Goal: Task Accomplishment & Management: Manage account settings

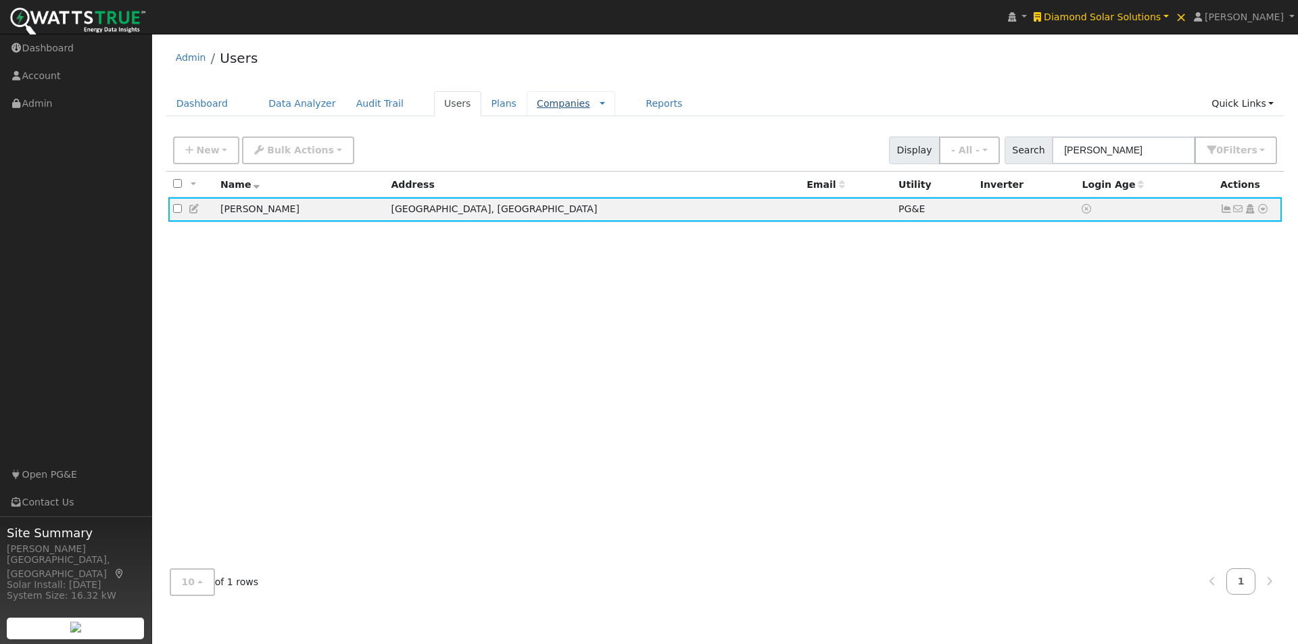
click at [537, 105] on link "Companies" at bounding box center [563, 103] width 53 height 11
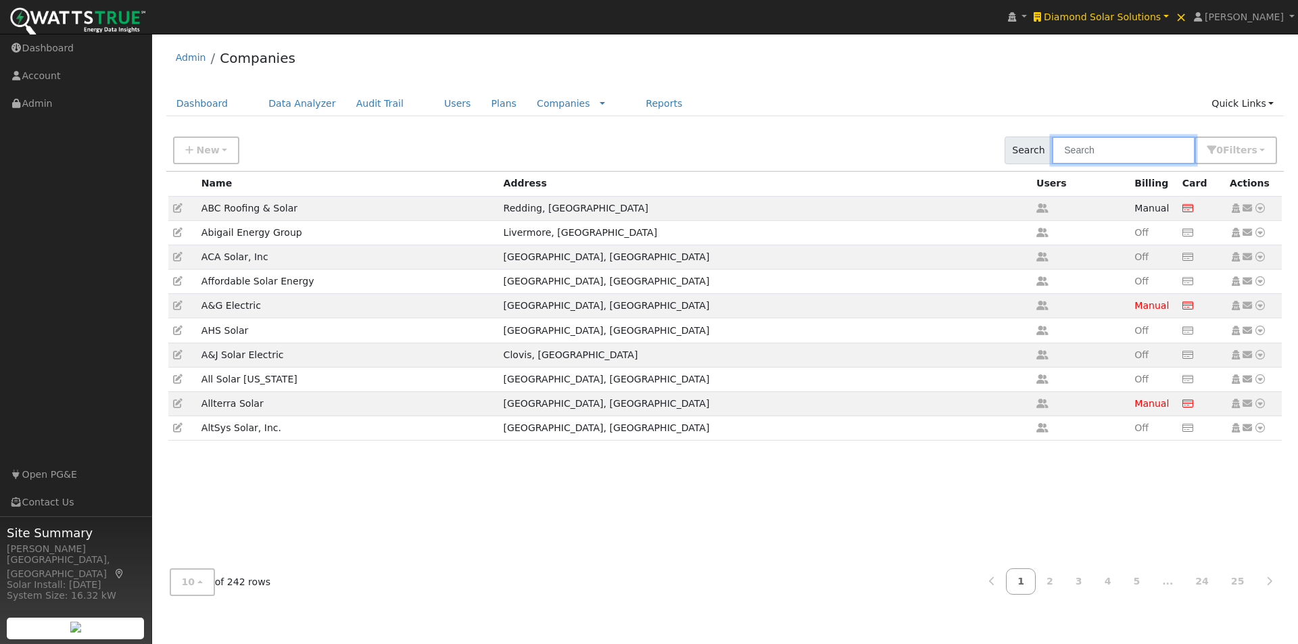
click at [1135, 156] on input "text" at bounding box center [1123, 151] width 143 height 28
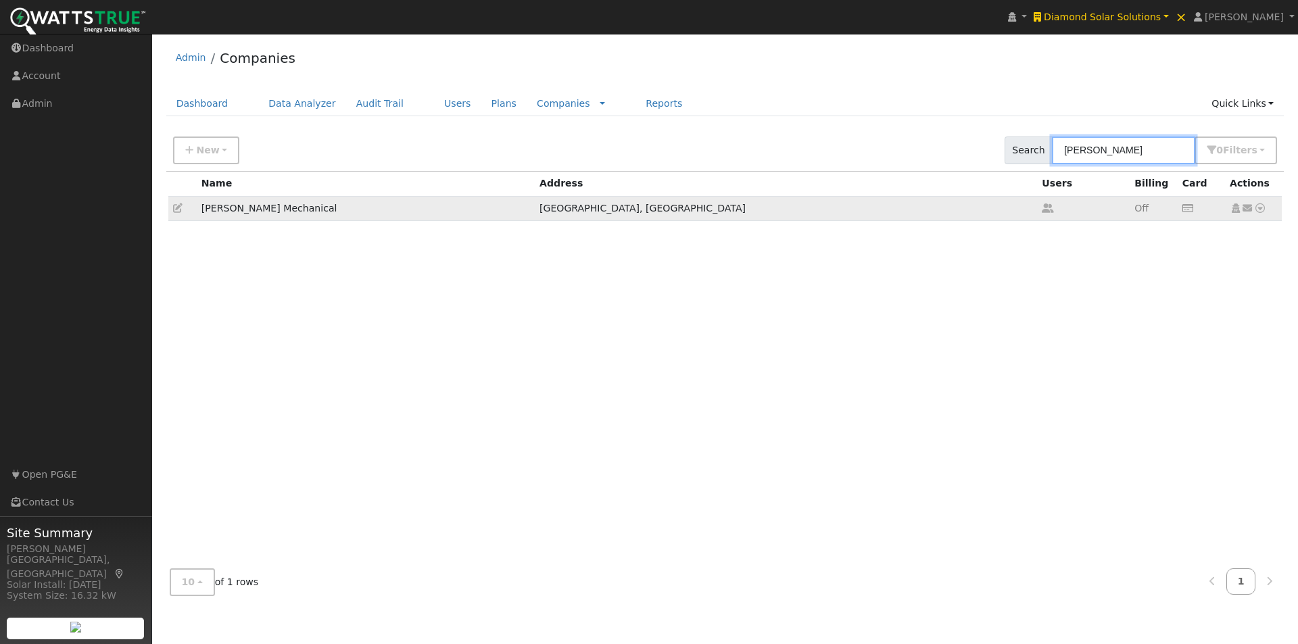
type input "henry"
click at [176, 210] on icon at bounding box center [177, 208] width 9 height 9
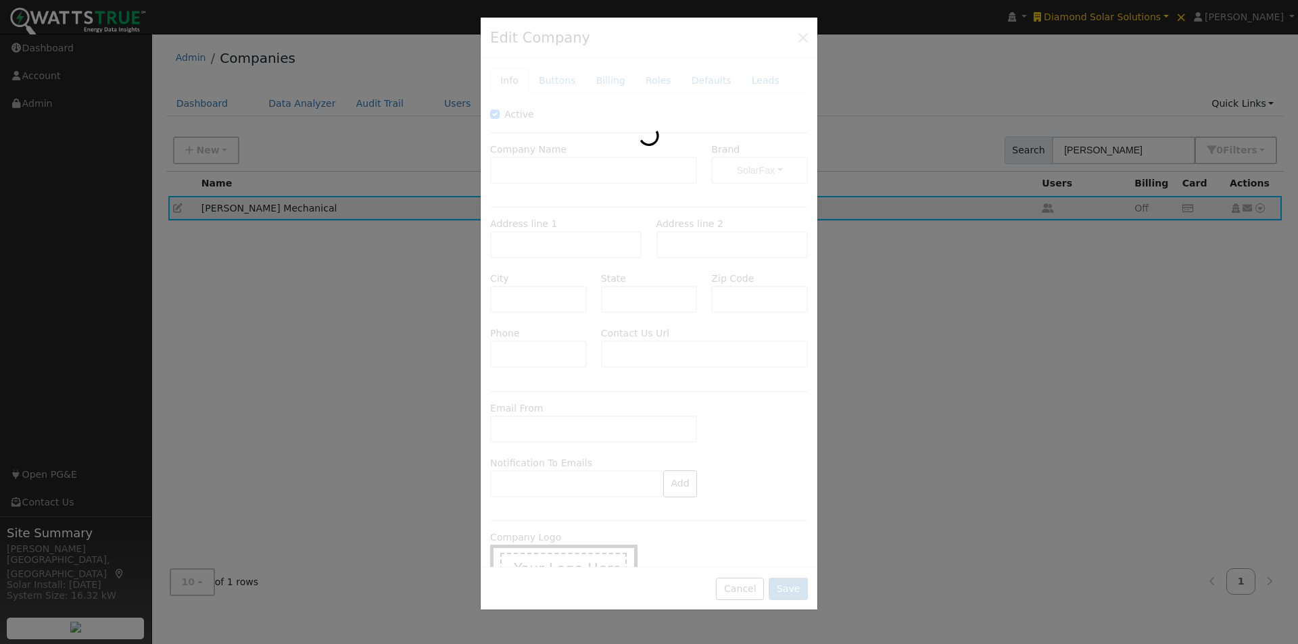
type input "[PERSON_NAME] Mechanical"
type input "7656 Bell Road"
type input "Windsor"
type input "CA"
type input "95492"
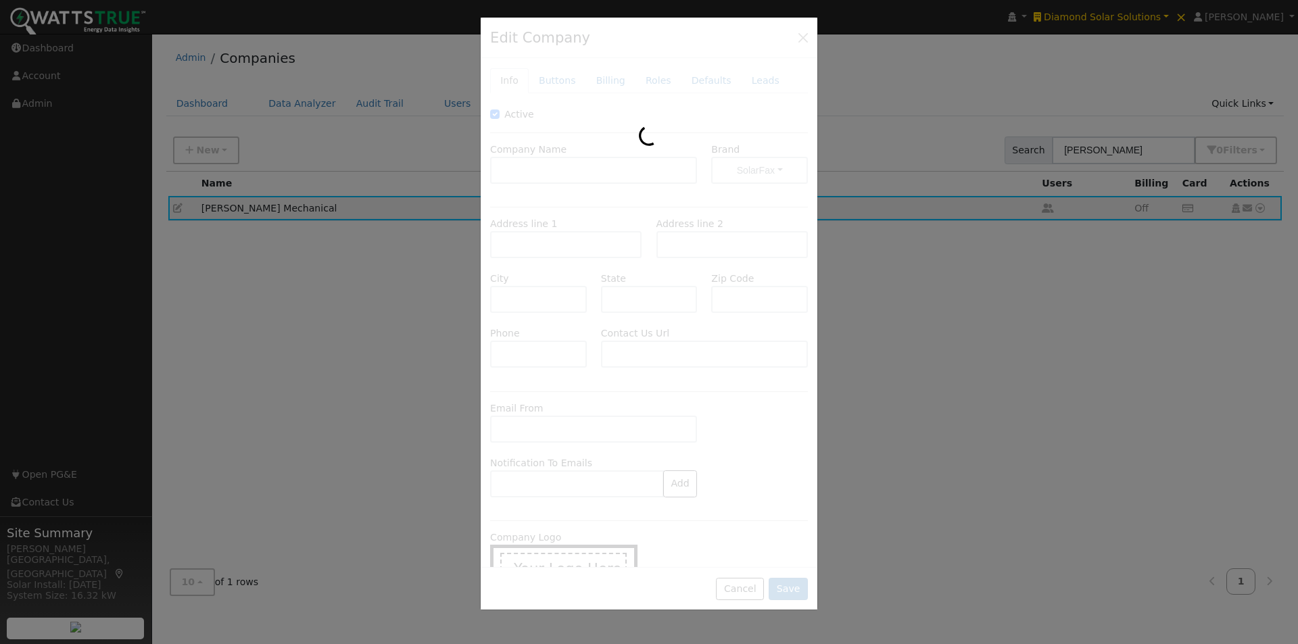
type input "707-840-5054"
type input "https://try.henrymechanical.com/"
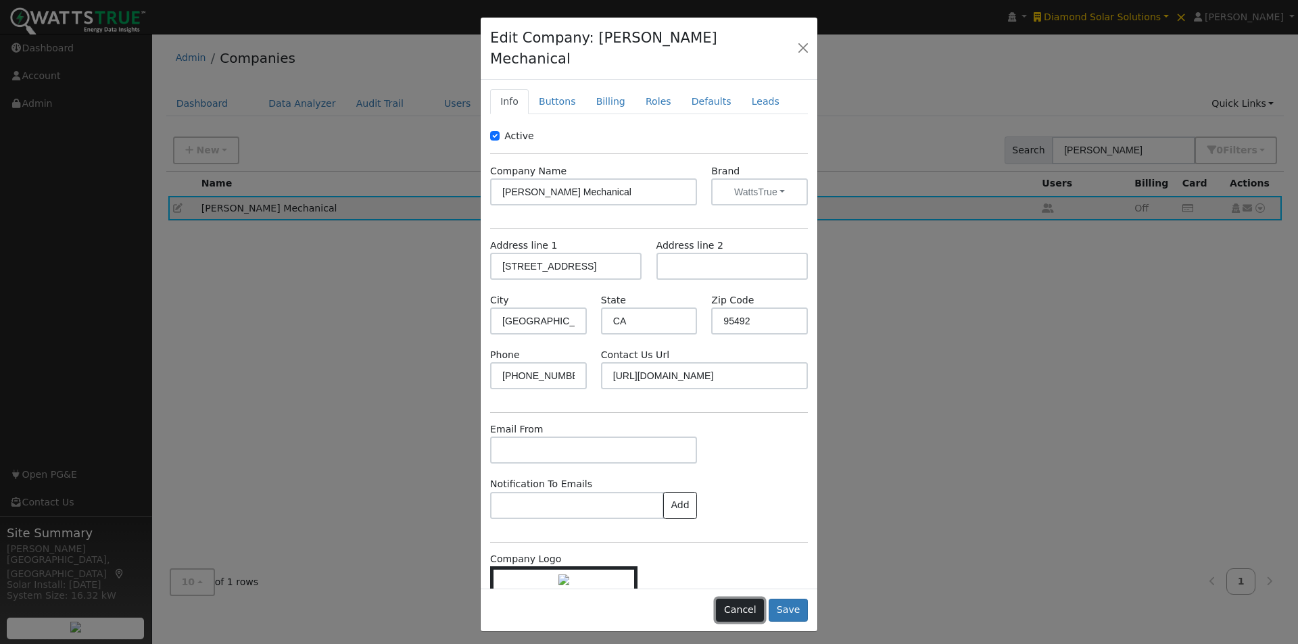
click at [745, 599] on button "Cancel" at bounding box center [740, 610] width 48 height 23
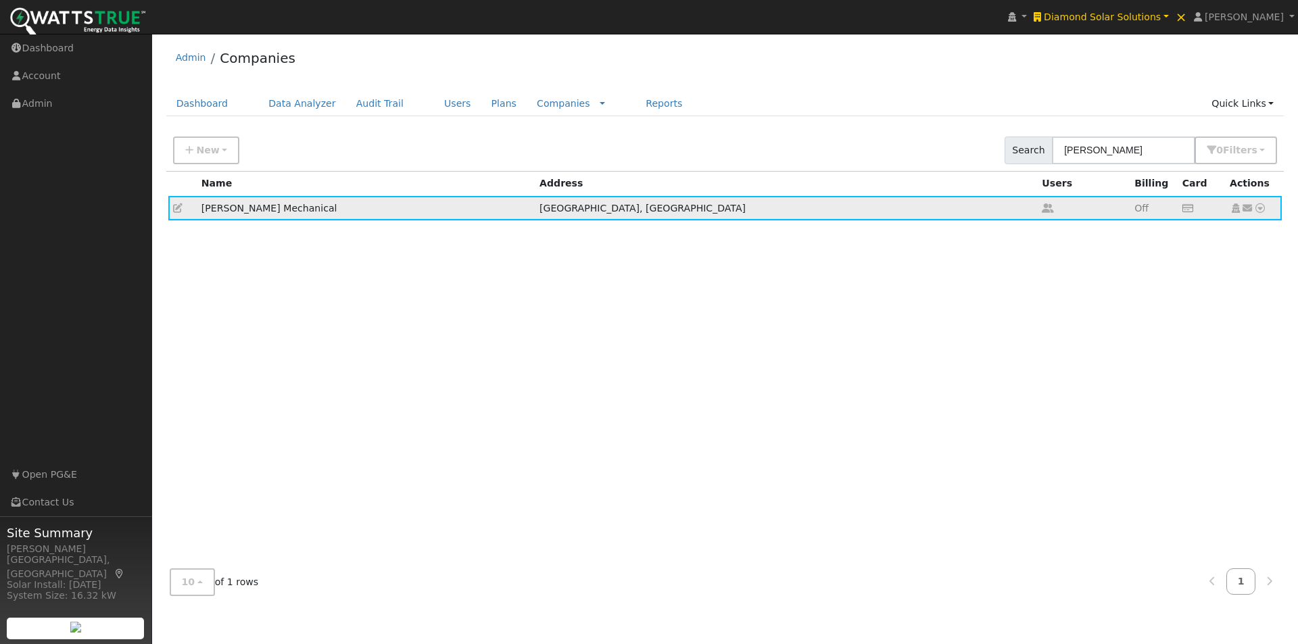
click at [1234, 208] on icon at bounding box center [1236, 208] width 12 height 9
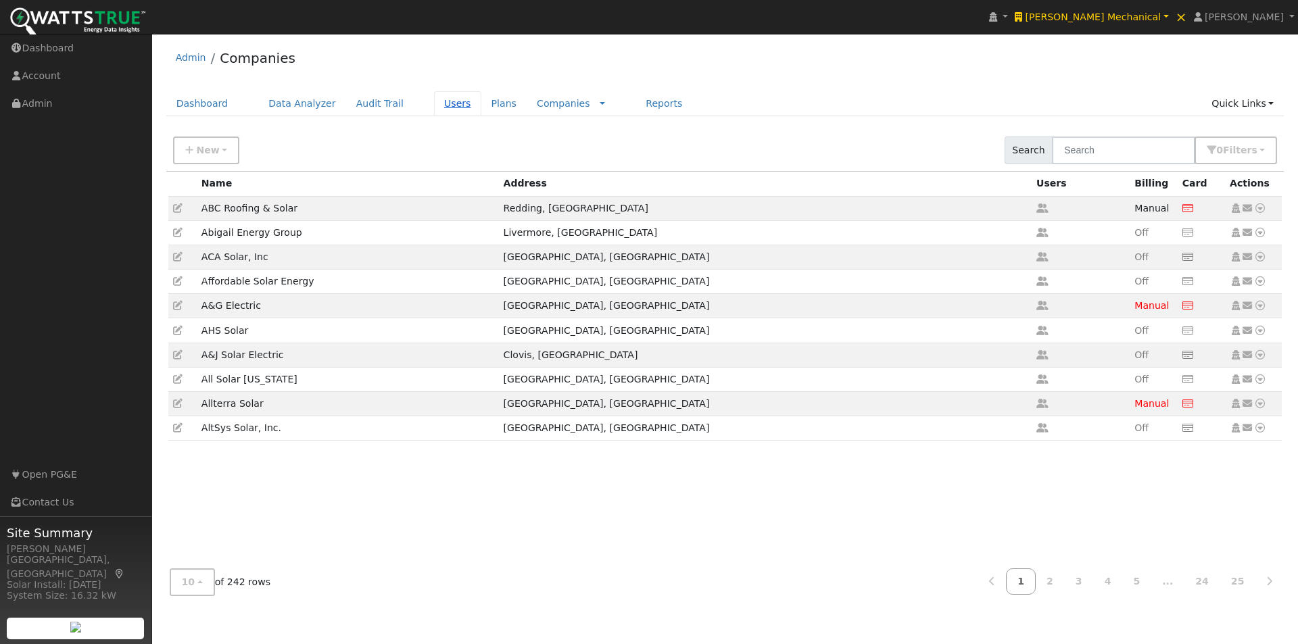
click at [436, 99] on link "Users" at bounding box center [457, 103] width 47 height 25
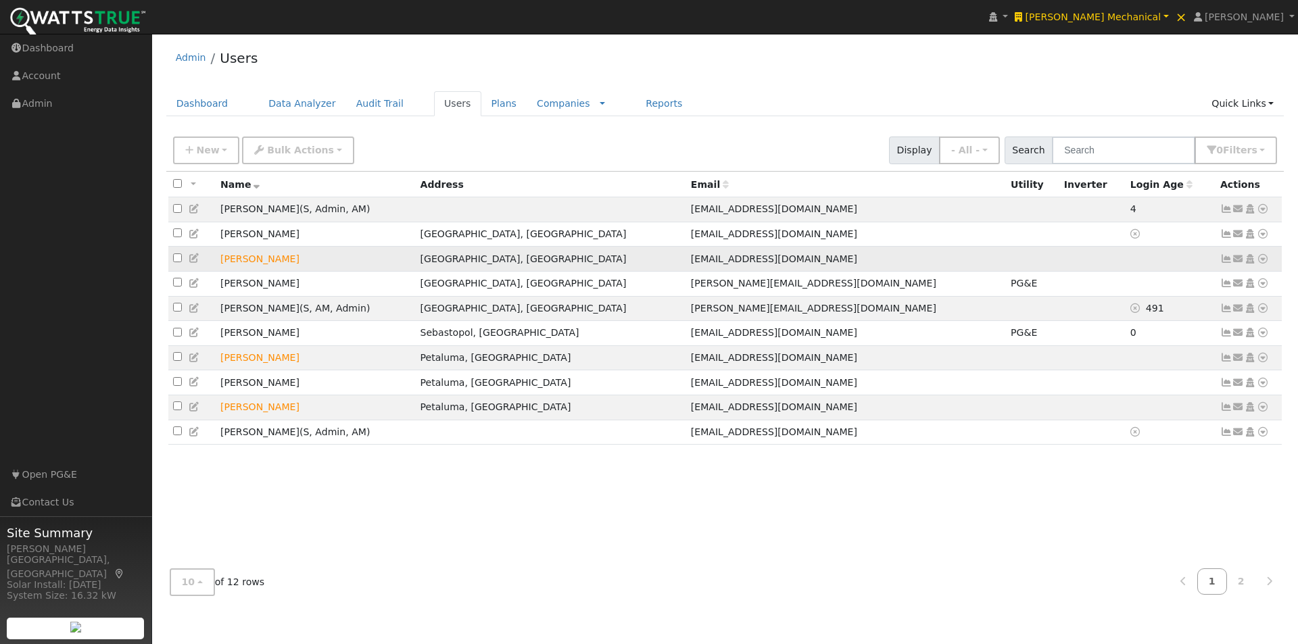
click at [1236, 262] on icon at bounding box center [1239, 258] width 12 height 9
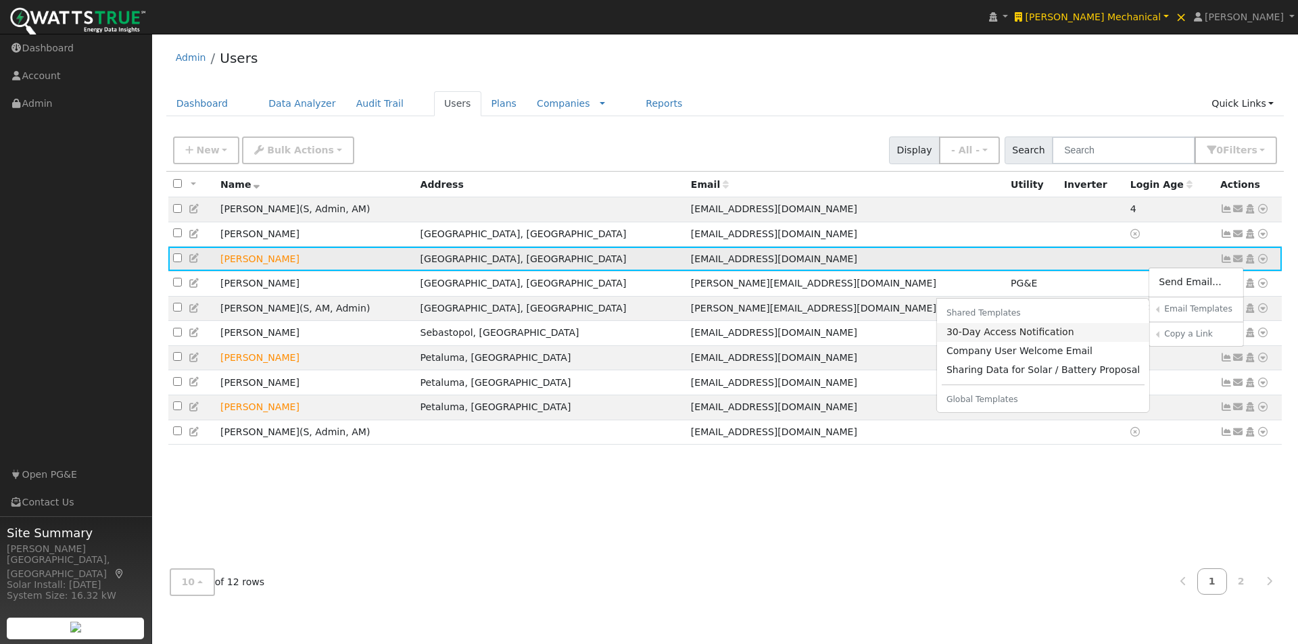
click at [989, 339] on link "30-Day Access Notification" at bounding box center [1043, 332] width 213 height 19
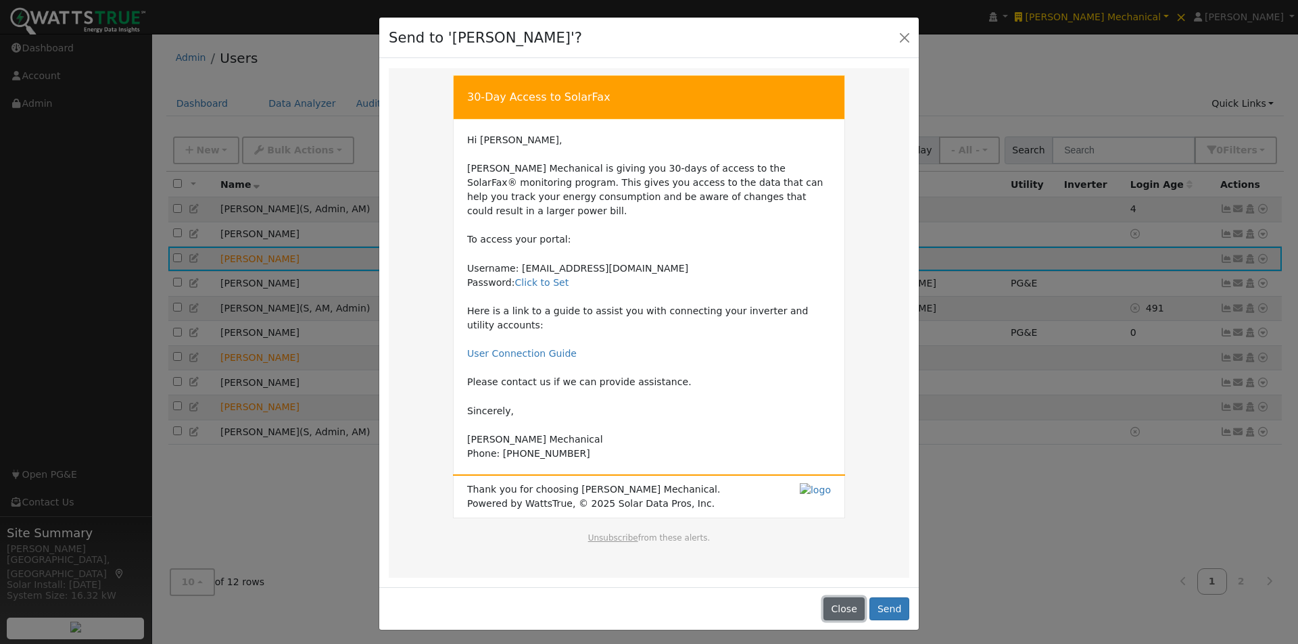
click at [843, 598] on button "Close" at bounding box center [844, 609] width 41 height 23
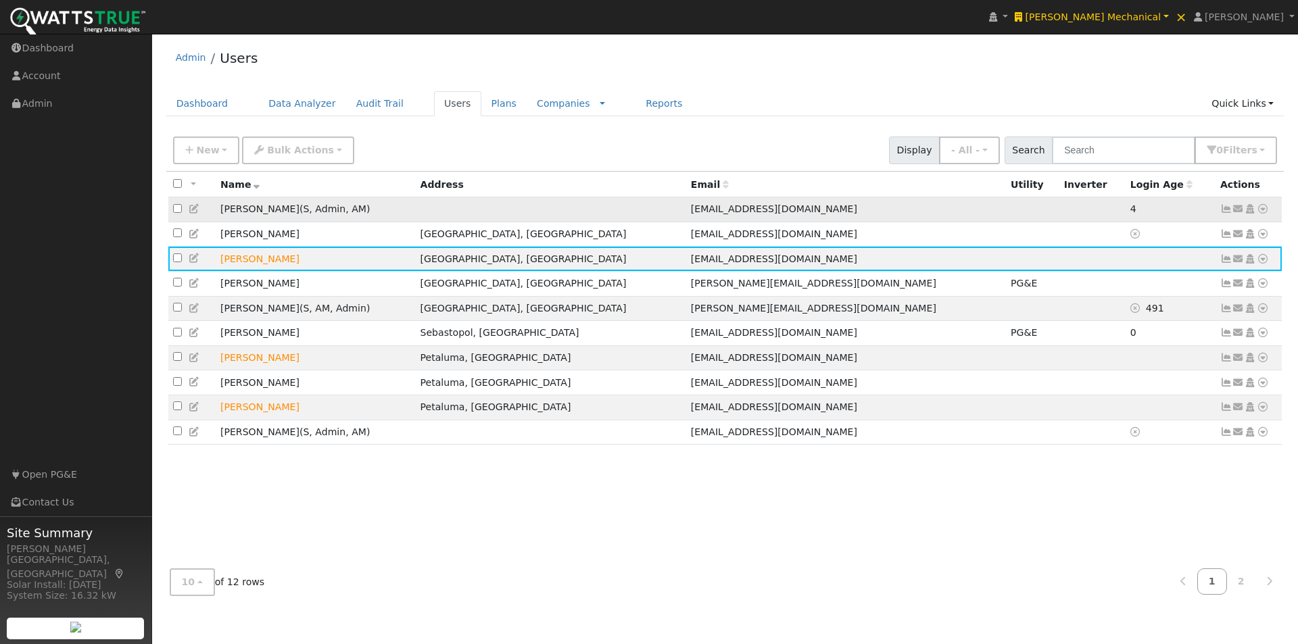
click at [176, 213] on input "checkbox" at bounding box center [177, 208] width 9 height 9
checkbox input "true"
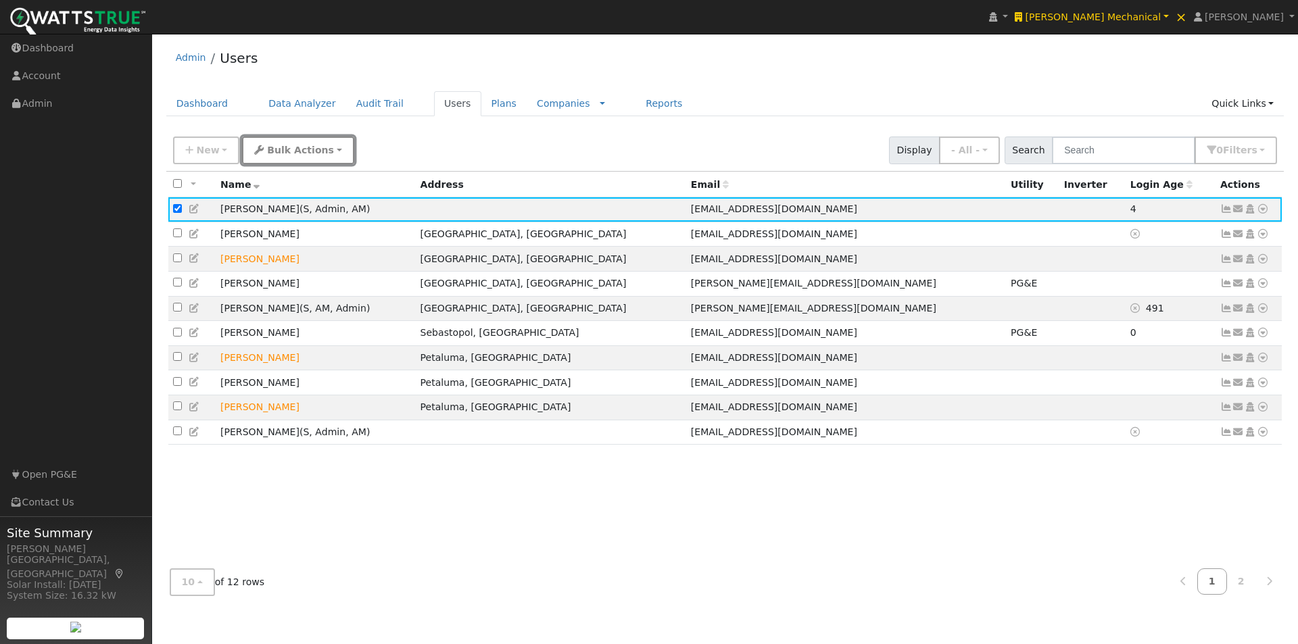
click at [289, 151] on span "Bulk Actions" at bounding box center [300, 150] width 67 height 11
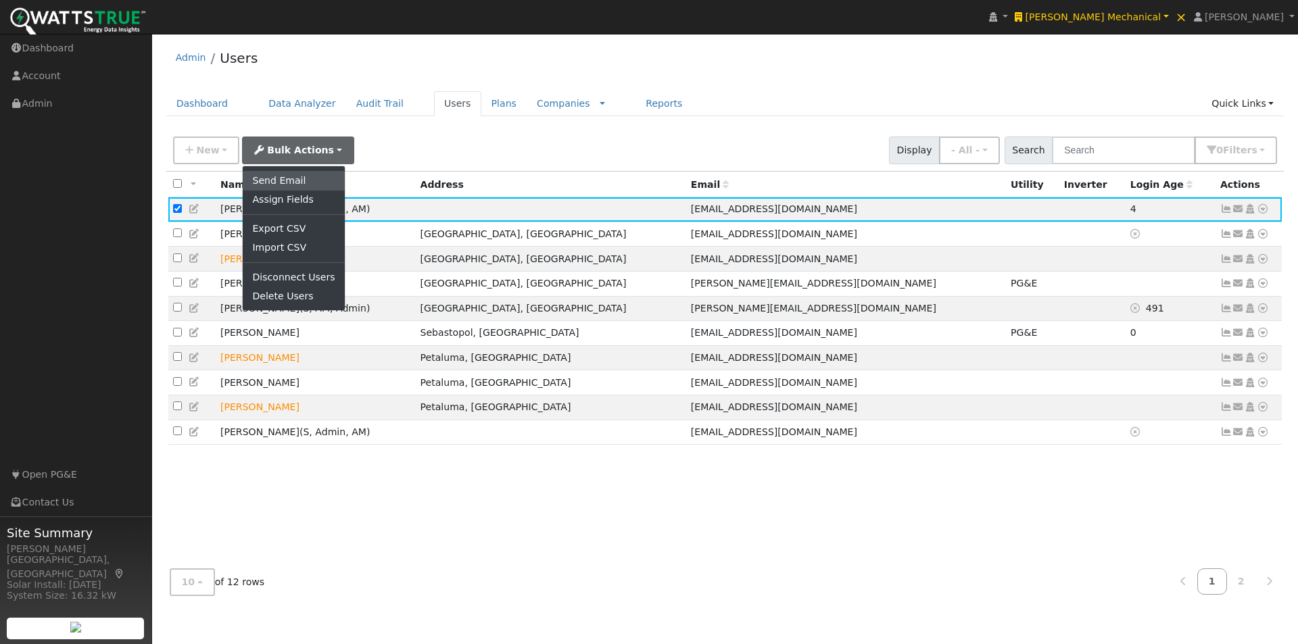
drag, startPoint x: 276, startPoint y: 176, endPoint x: 358, endPoint y: 168, distance: 82.3
click at [277, 177] on link "Send Email" at bounding box center [293, 180] width 101 height 19
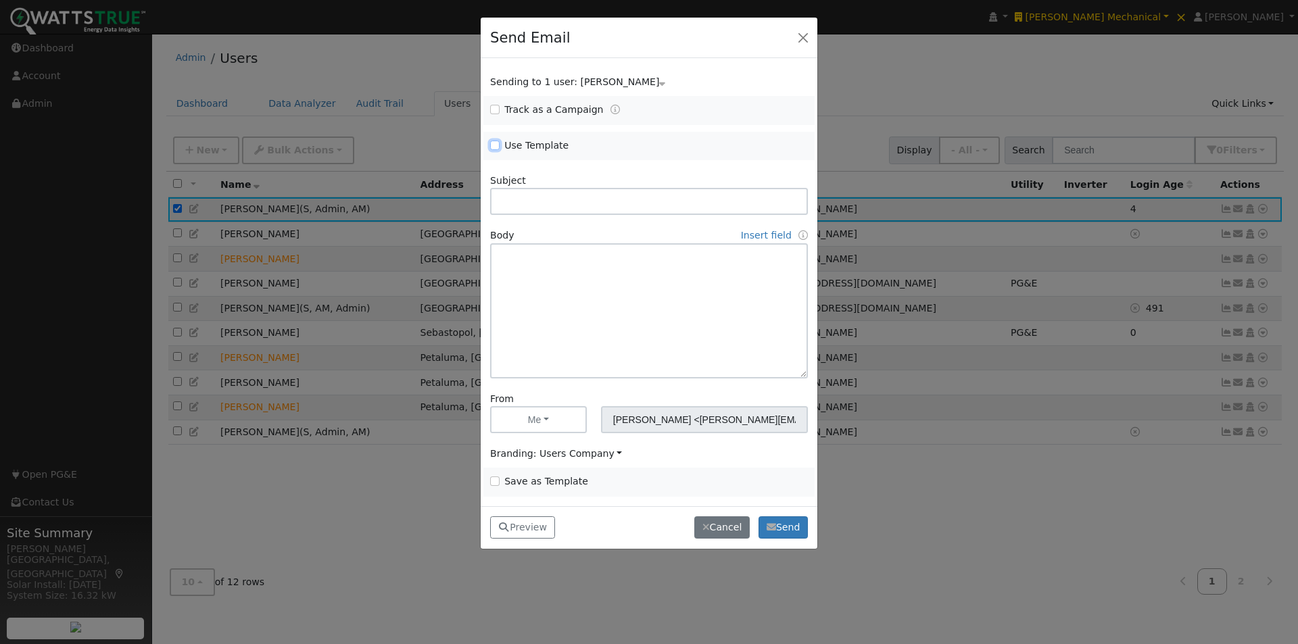
click at [495, 146] on input "Use Template" at bounding box center [494, 145] width 9 height 9
checkbox input "true"
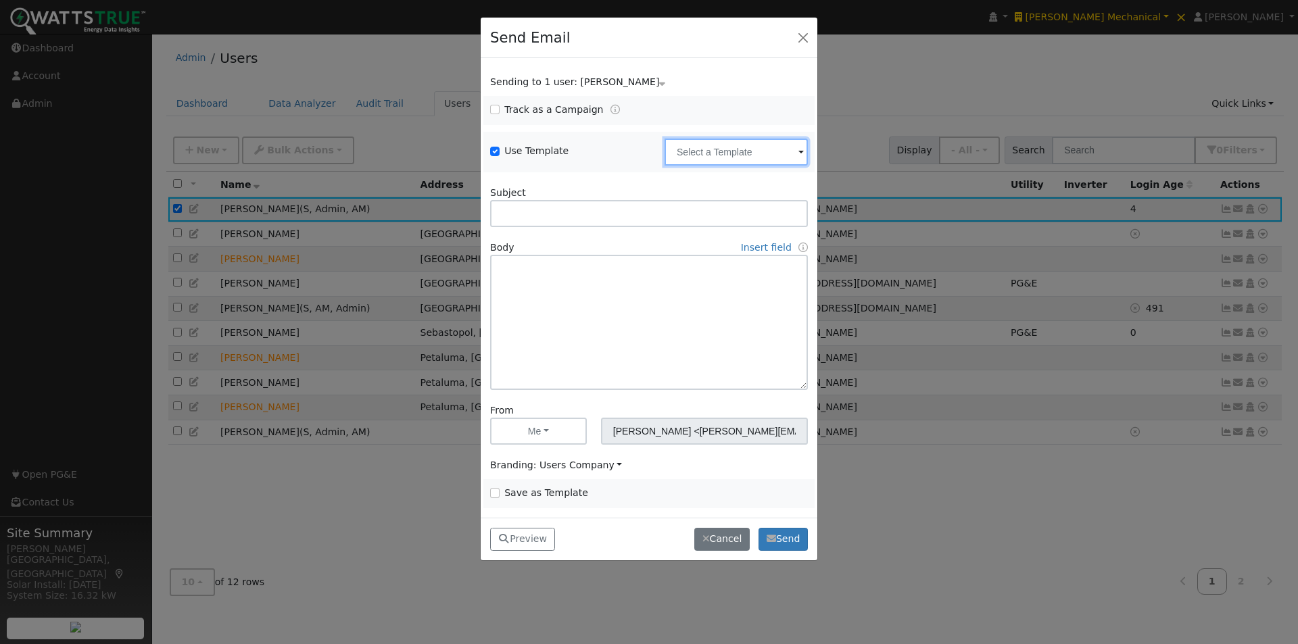
click at [759, 143] on input "text" at bounding box center [736, 152] width 143 height 27
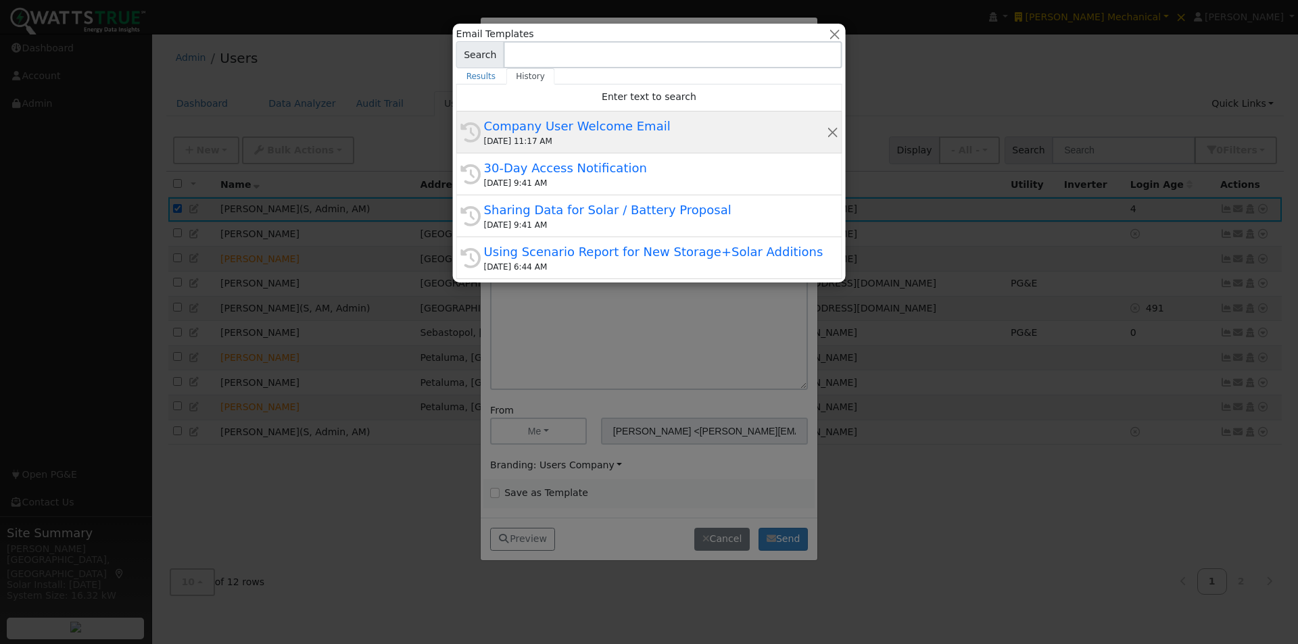
click at [554, 122] on div "Company User Welcome Email" at bounding box center [655, 126] width 342 height 18
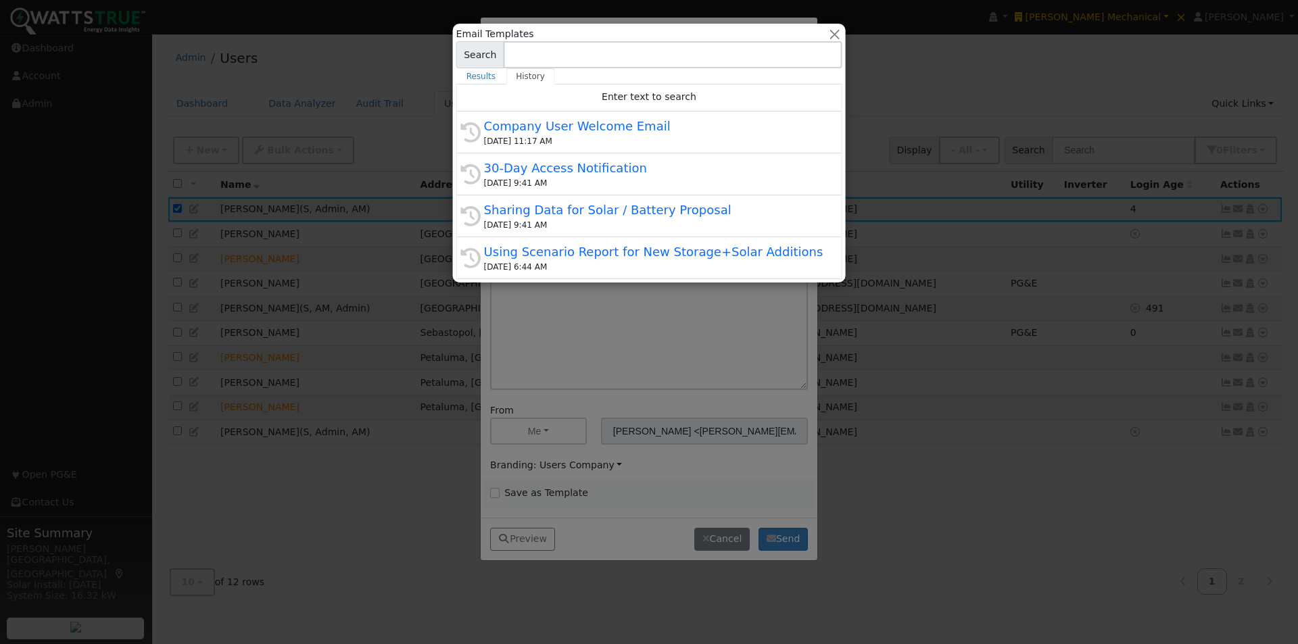
type input "Company User Welcome Email"
type input "SolarFax Program Access"
type textarea "Hi {user_fname}, You now have access to SolarFax®. This tool helps you better u…"
type input "WattsTrue <wattstrue@solardatapros.com>"
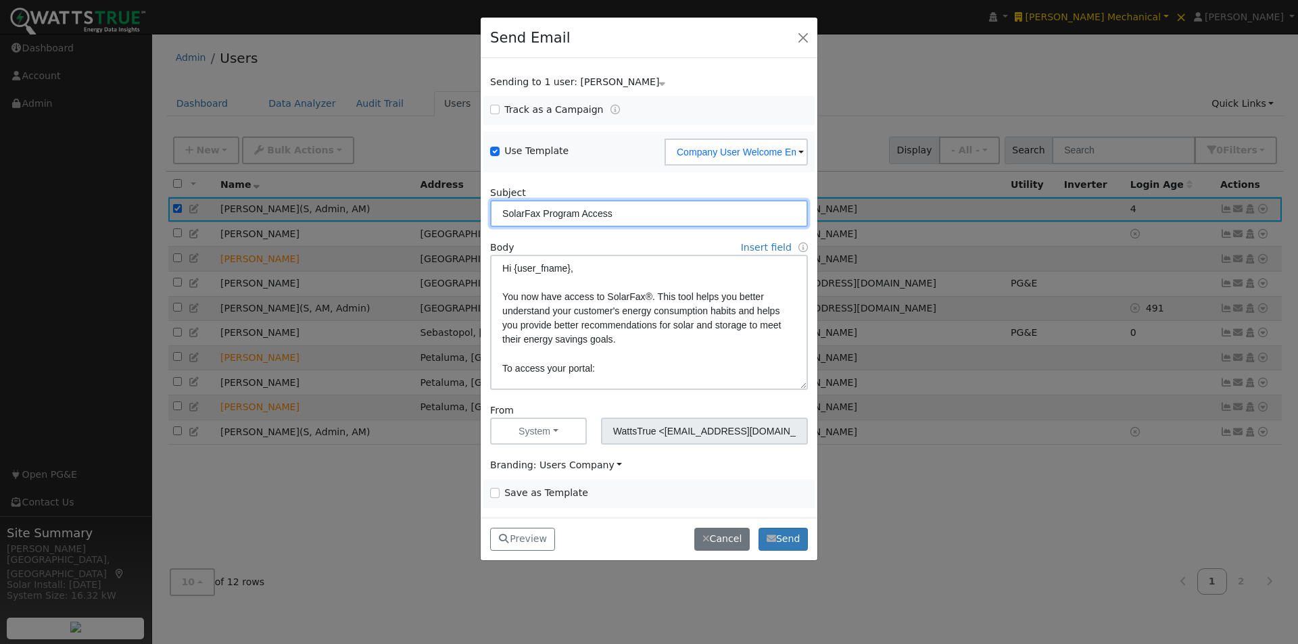
drag, startPoint x: 540, startPoint y: 214, endPoint x: 272, endPoint y: 183, distance: 269.5
click at [289, 191] on div "Send Email Sending to 1 user: Ty Cazet Name Issue Ty Cazet Track as a Campaign …" at bounding box center [649, 322] width 1298 height 644
type input "WattsTrue Program Access"
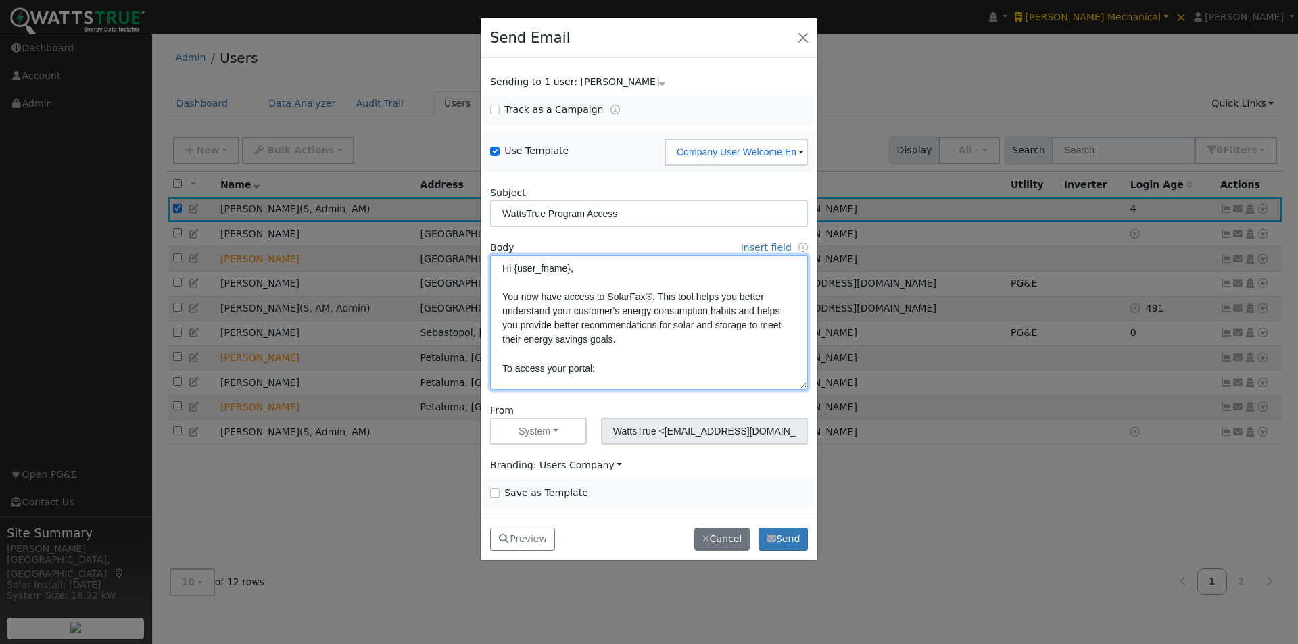
click at [650, 297] on textarea "Hi {user_fname}, You now have access to SolarFax®. This tool helps you better u…" at bounding box center [649, 322] width 318 height 135
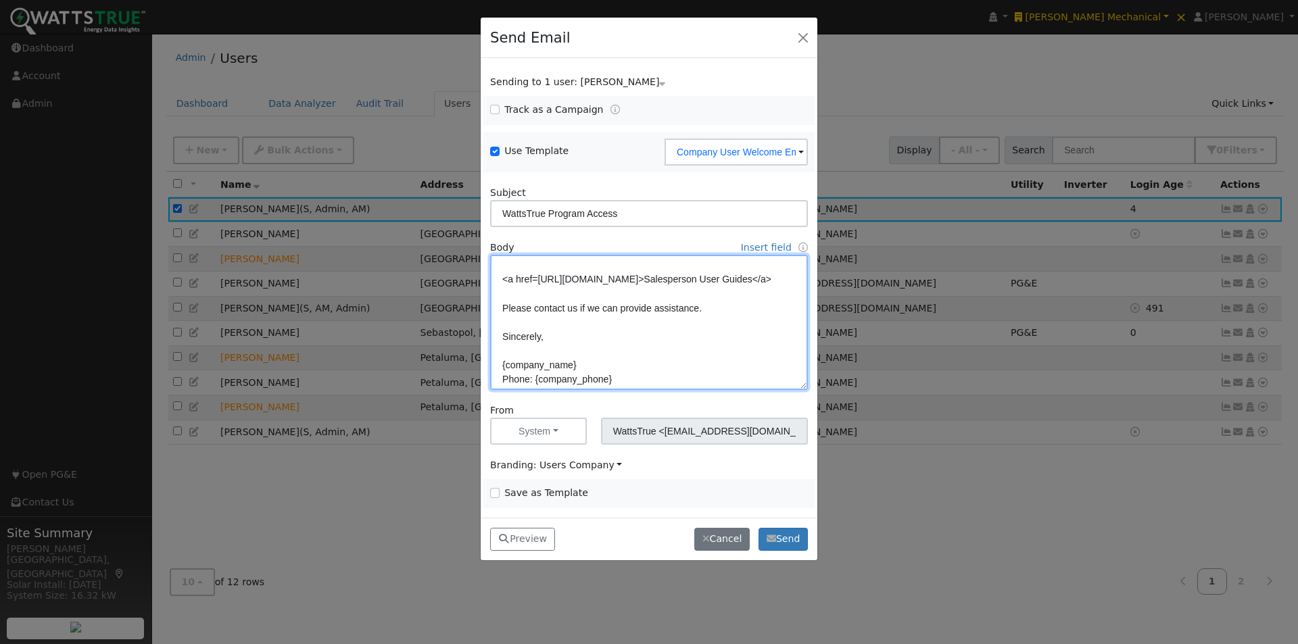
scroll to position [220, 0]
type textarea "Hi {user_fname}, You now have access to WattsTrue. This tool helps you better u…"
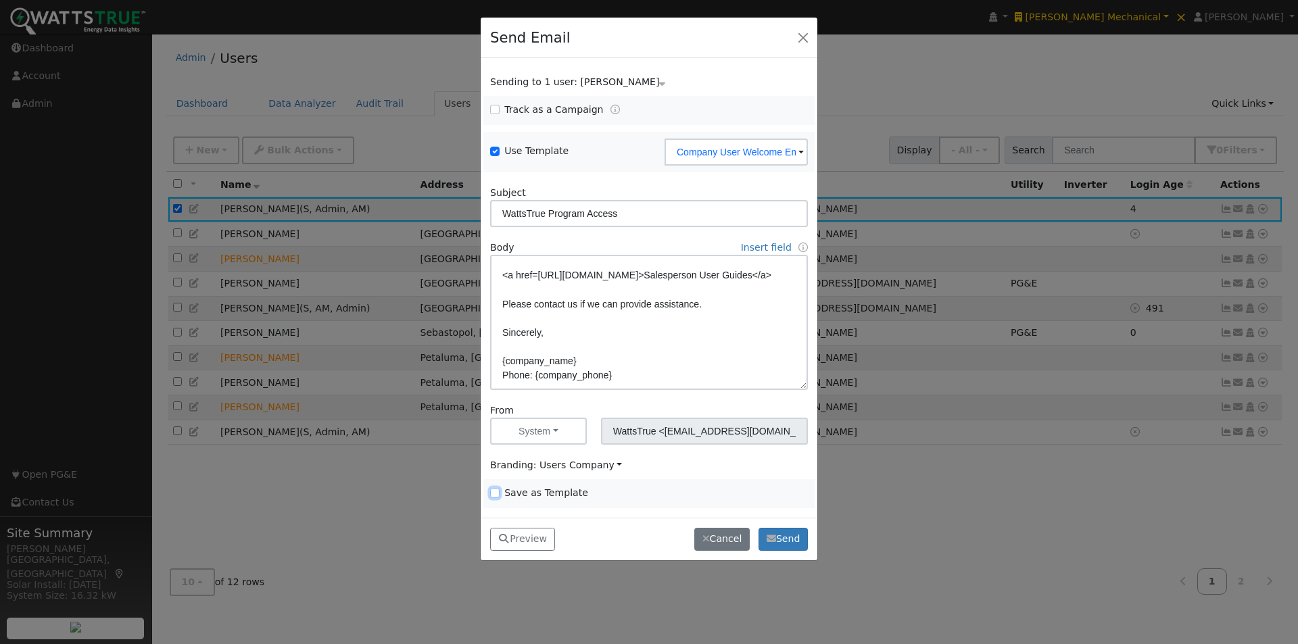
drag, startPoint x: 494, startPoint y: 493, endPoint x: 588, endPoint y: 447, distance: 104.6
click at [496, 494] on input "Save as Template" at bounding box center [494, 492] width 9 height 9
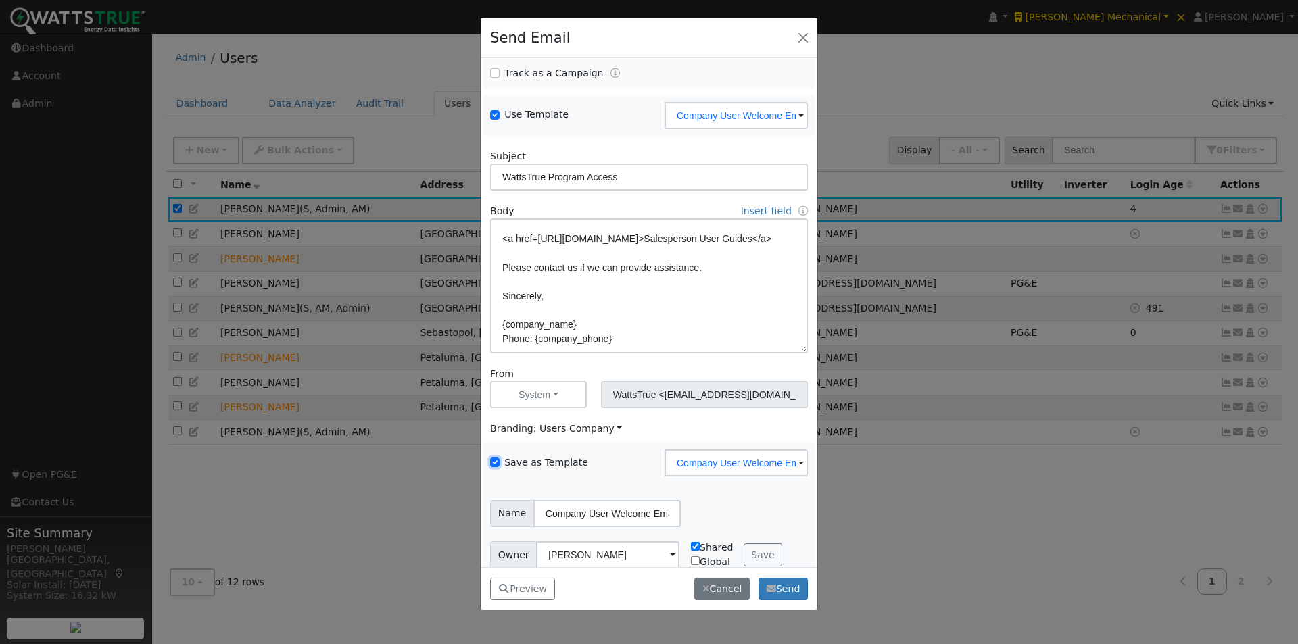
scroll to position [55, 0]
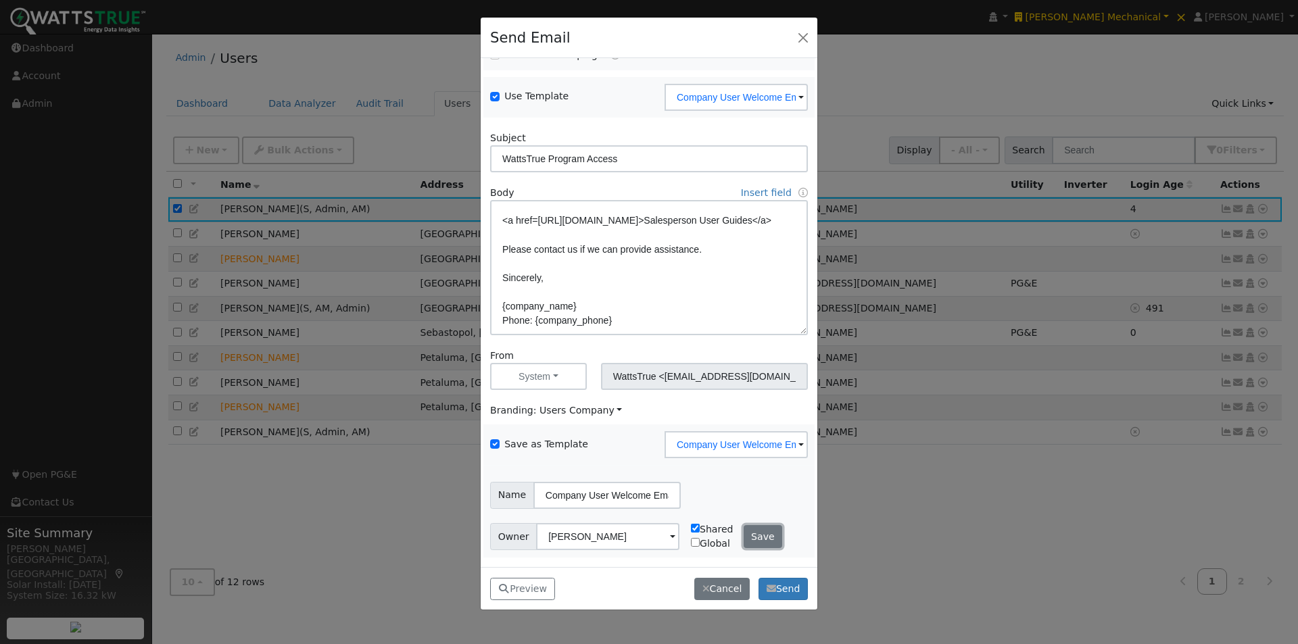
click at [755, 537] on button "Save" at bounding box center [763, 536] width 39 height 23
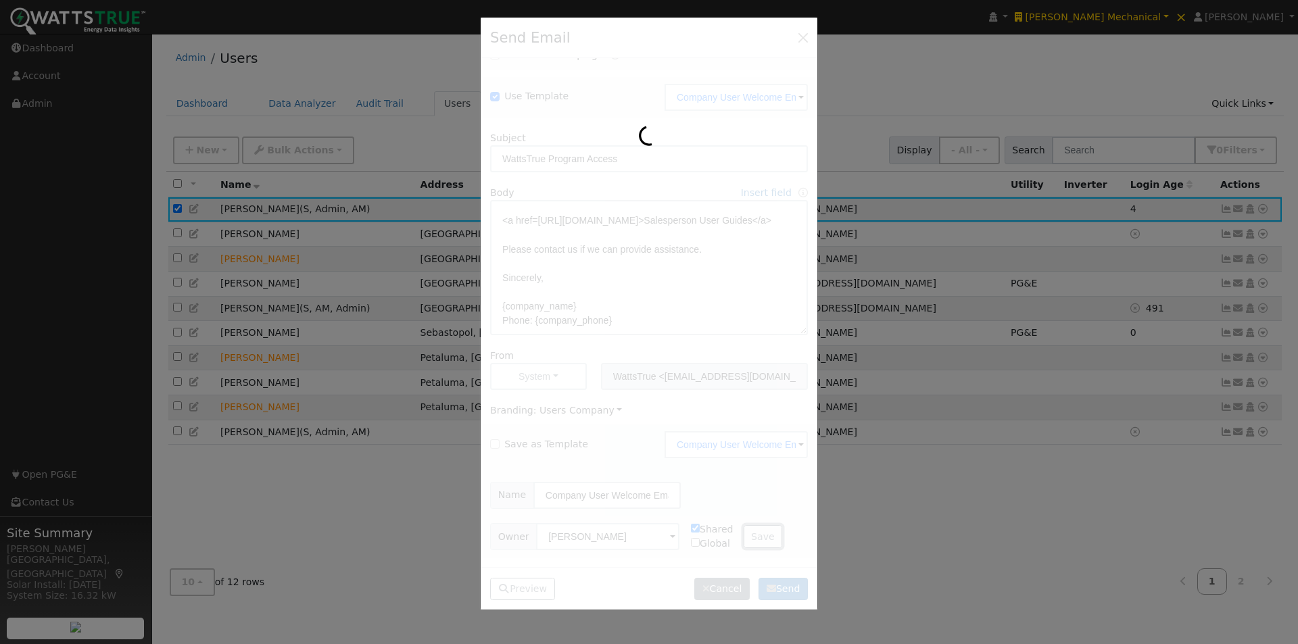
checkbox input "false"
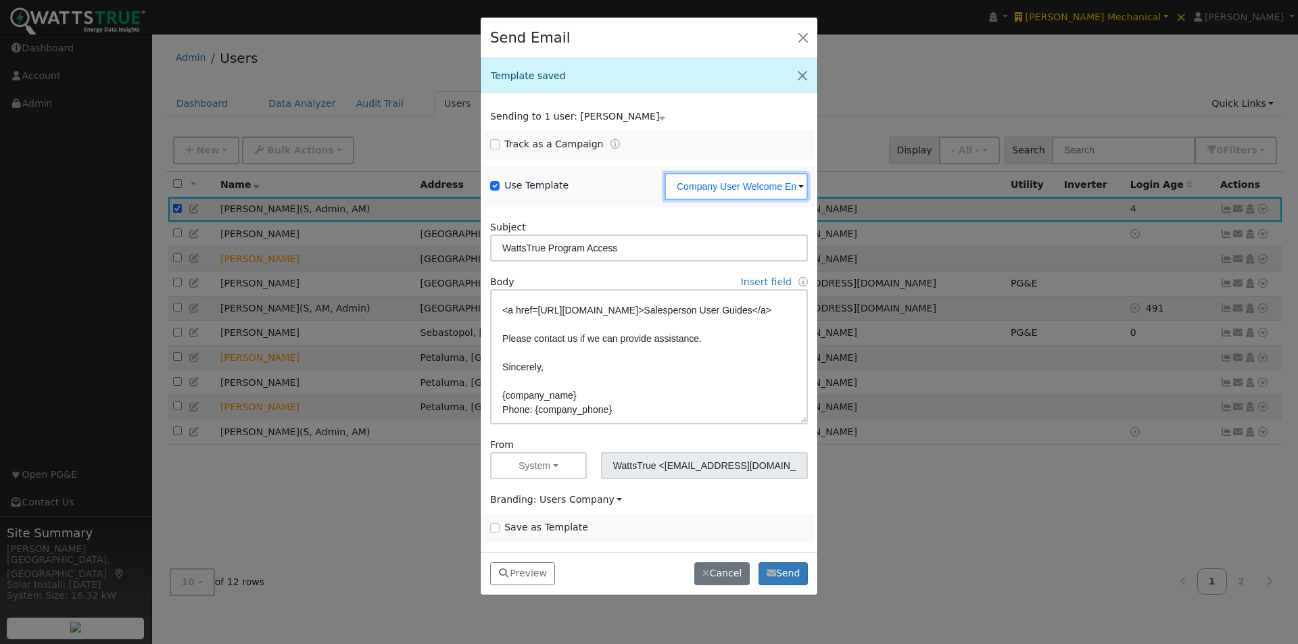
click at [770, 181] on input "Company User Welcome Email" at bounding box center [736, 186] width 143 height 27
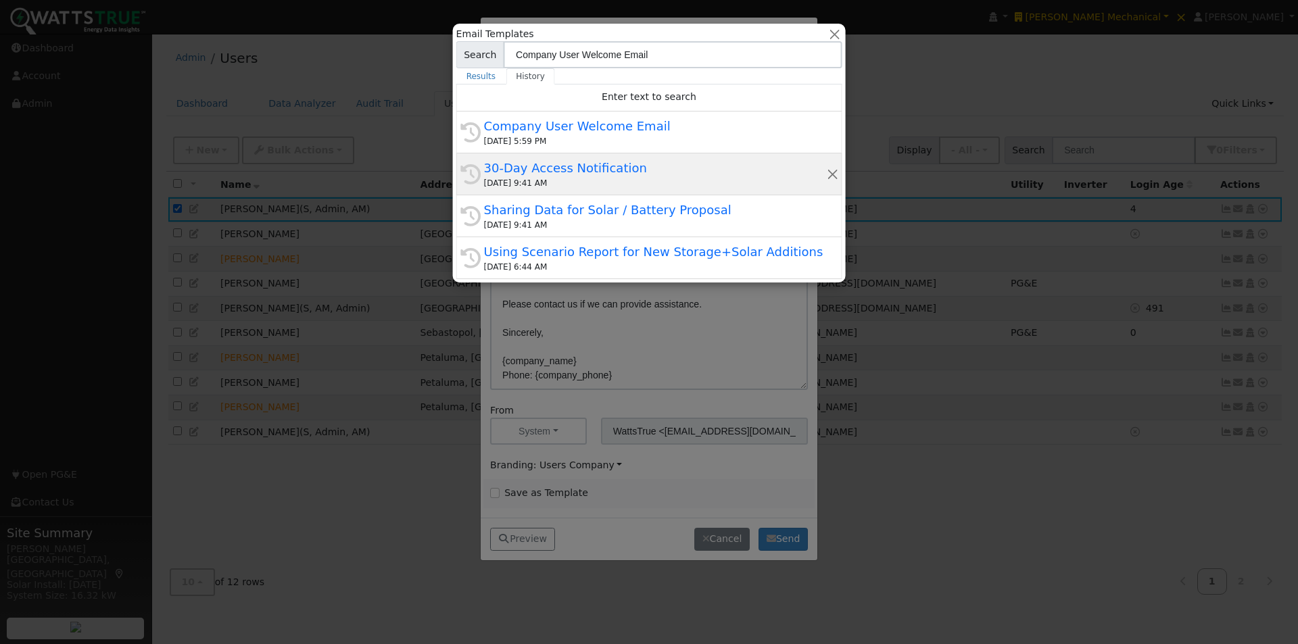
click at [542, 162] on div "30-Day Access Notification" at bounding box center [655, 168] width 342 height 18
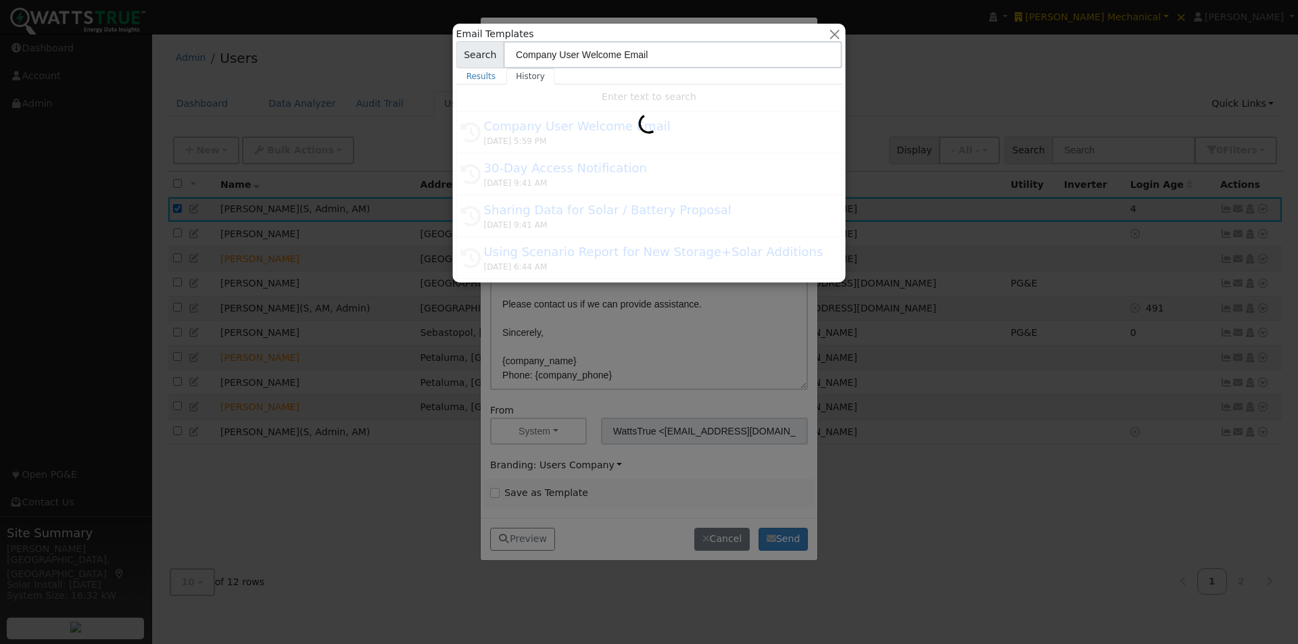
type input "30-Day Access Notification"
type input "30-Day Access to SolarFax"
type textarea "Hi {user_fname}, {company_name} is giving you 30-days of access to the SolarFax…"
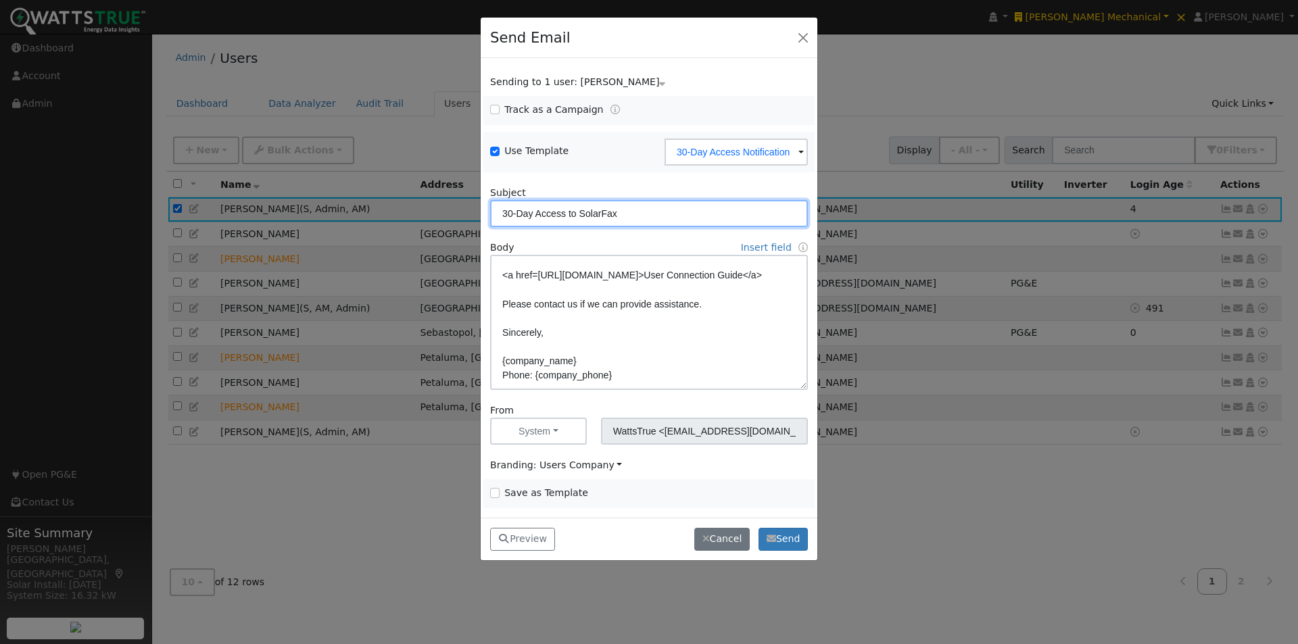
click at [640, 212] on input "30-Day Access to SolarFax" at bounding box center [649, 213] width 318 height 27
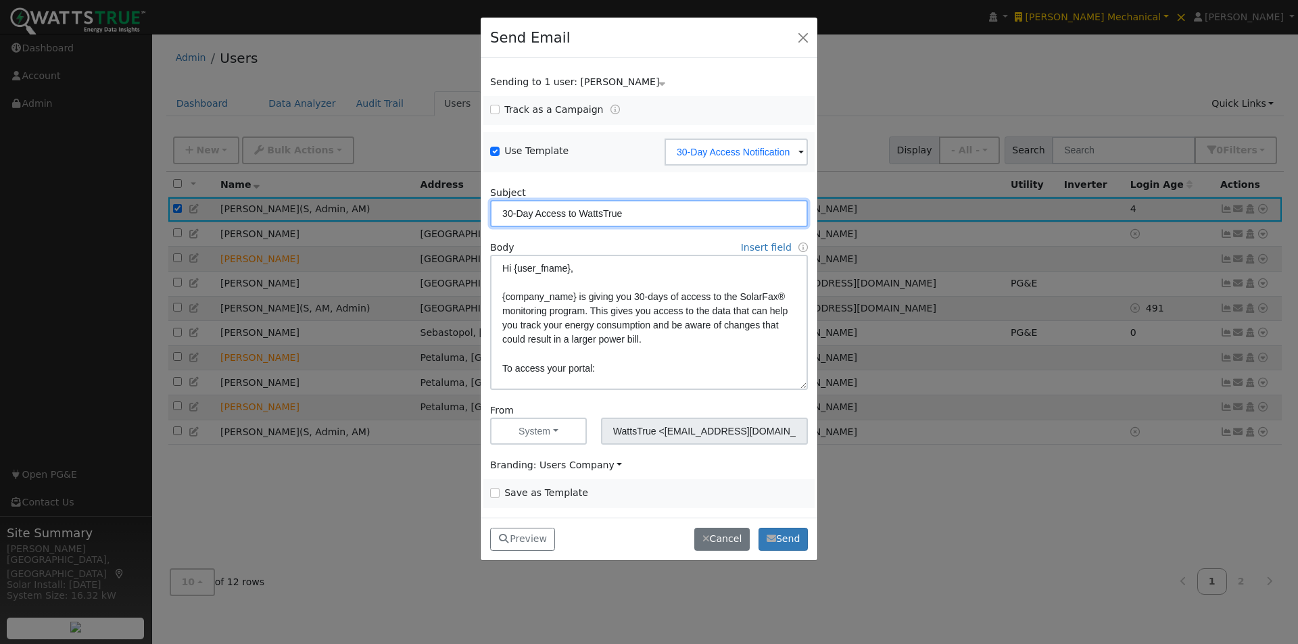
type input "30-Day Access to WattsTrue"
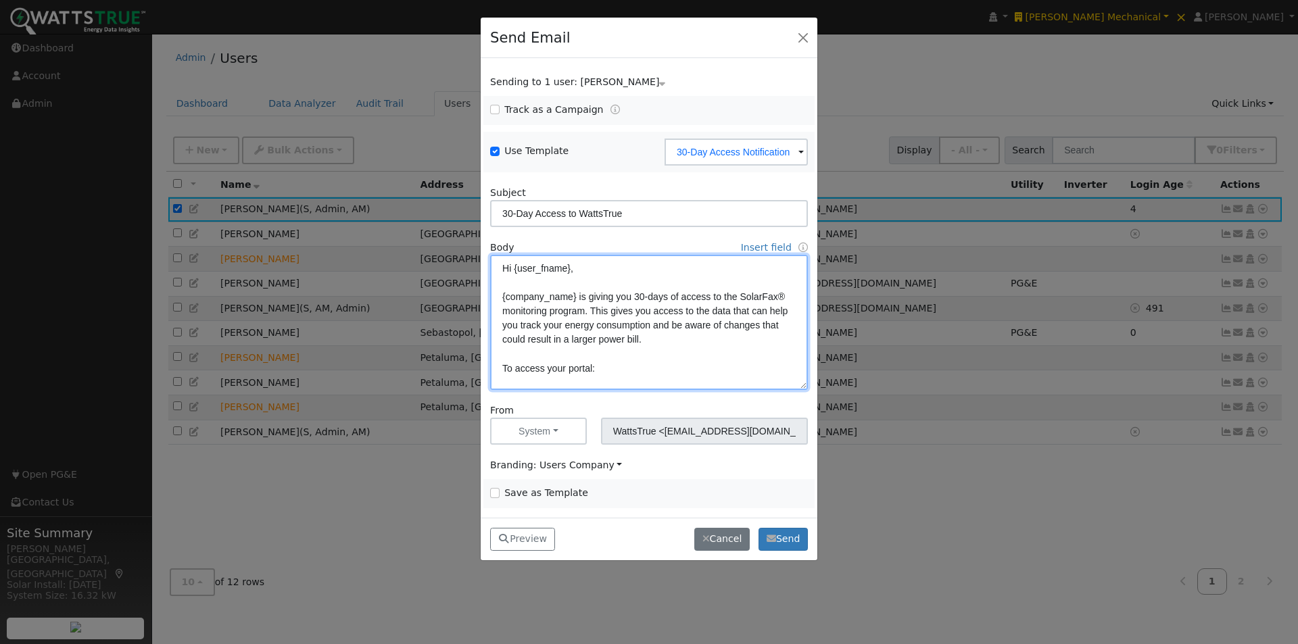
click at [783, 297] on textarea "Hi {user_fname}, {company_name} is giving you 30-days of access to the SolarFax…" at bounding box center [649, 322] width 318 height 135
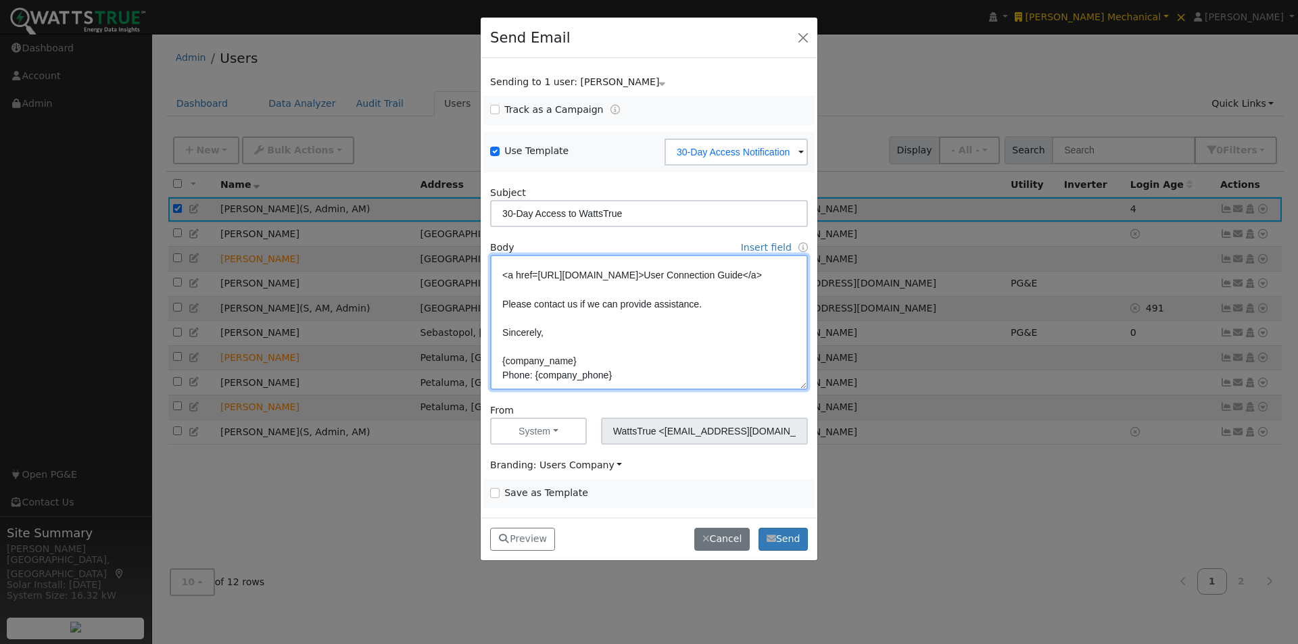
scroll to position [220, 0]
type textarea "Hi {user_fname}, {company_name} is giving you 30-days of access to the WattsTru…"
click at [496, 494] on input "Save as Template" at bounding box center [494, 492] width 9 height 9
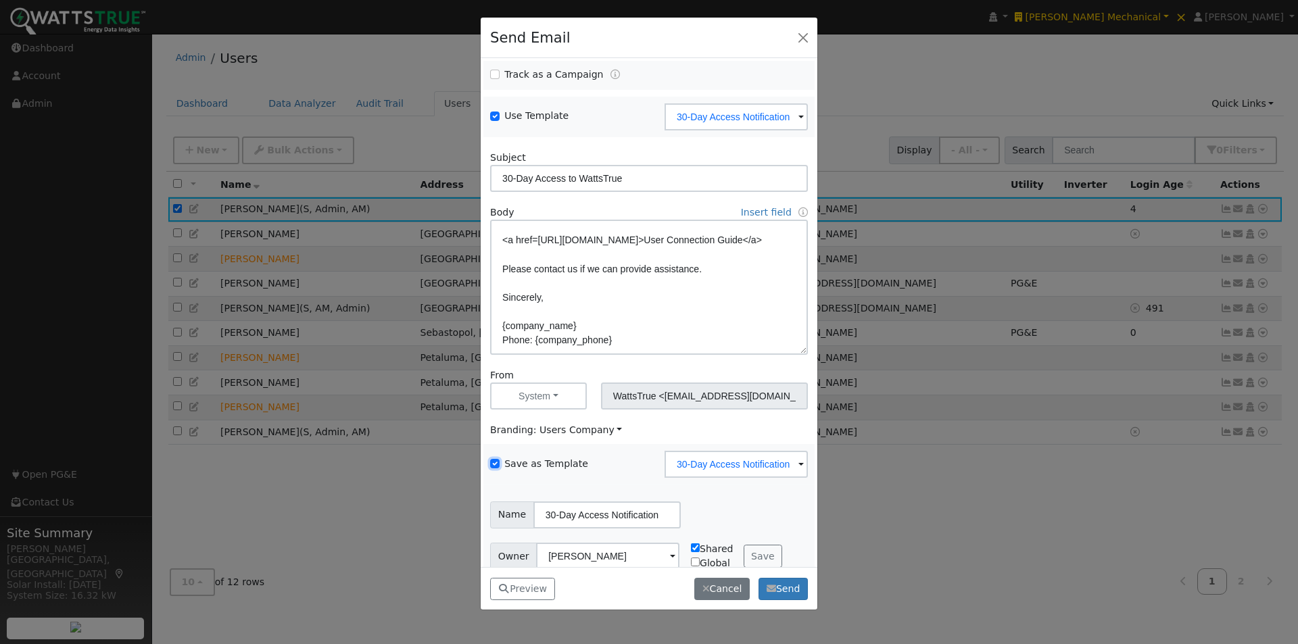
scroll to position [55, 0]
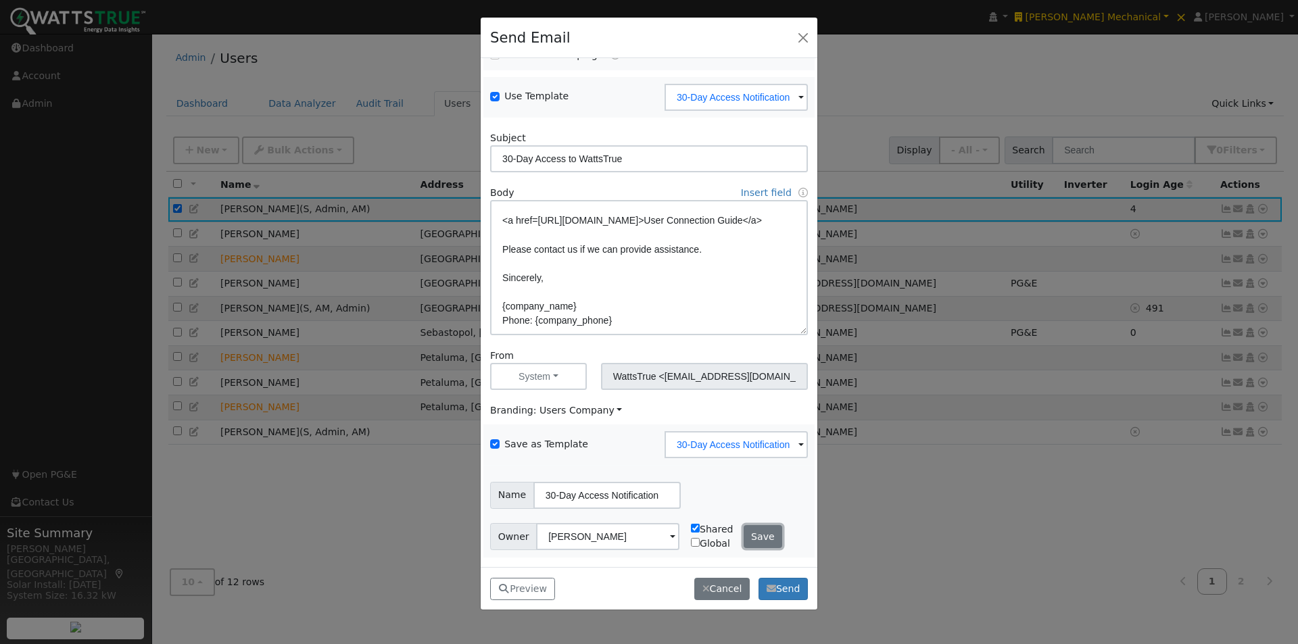
click at [752, 540] on button "Save" at bounding box center [763, 536] width 39 height 23
checkbox input "false"
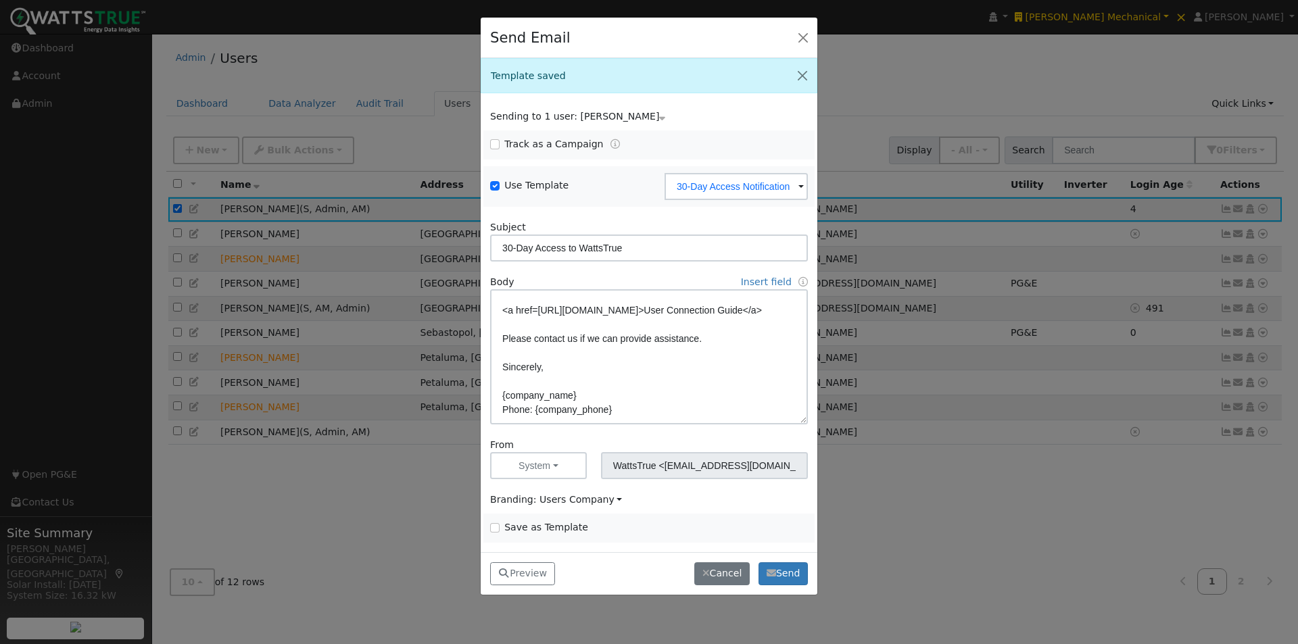
scroll to position [0, 0]
click at [751, 185] on input "30-Day Access Notification" at bounding box center [736, 186] width 143 height 27
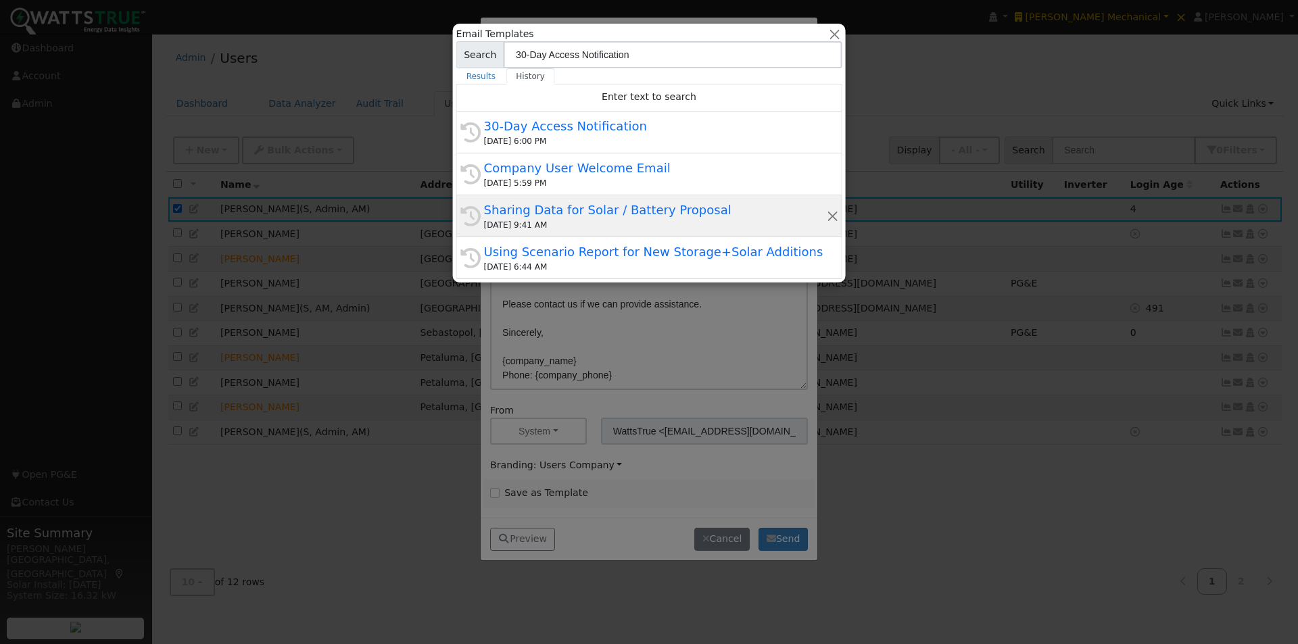
click at [537, 208] on div "Sharing Data for Solar / Battery Proposal" at bounding box center [655, 210] width 342 height 18
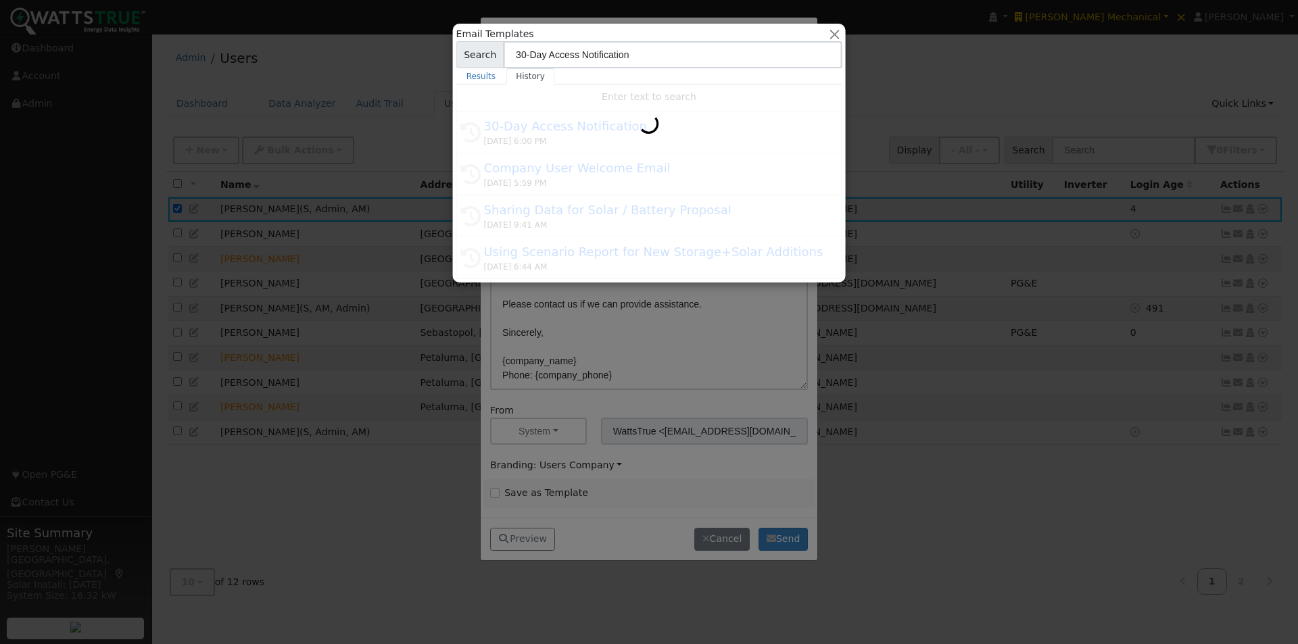
type input "Sharing Data for Solar / Battery Proposal"
type textarea "Dear {user_fname}, Below is a link to share your electricity consumption data w…"
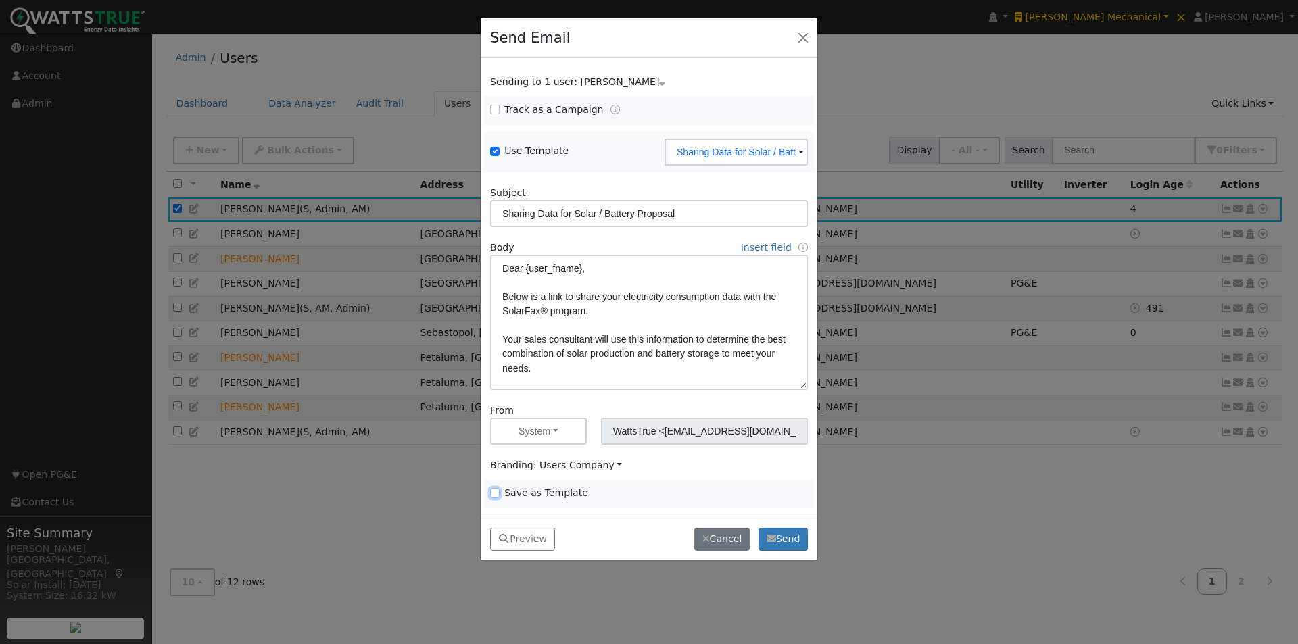
click at [491, 492] on input "Save as Template" at bounding box center [494, 492] width 9 height 9
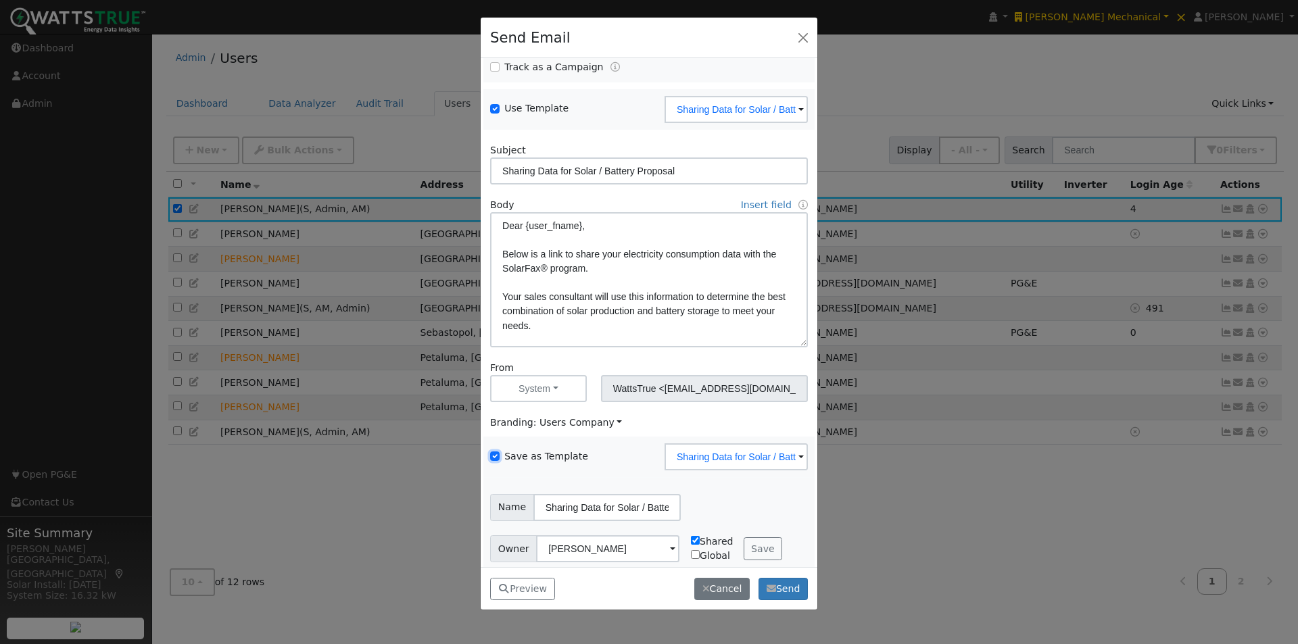
scroll to position [55, 0]
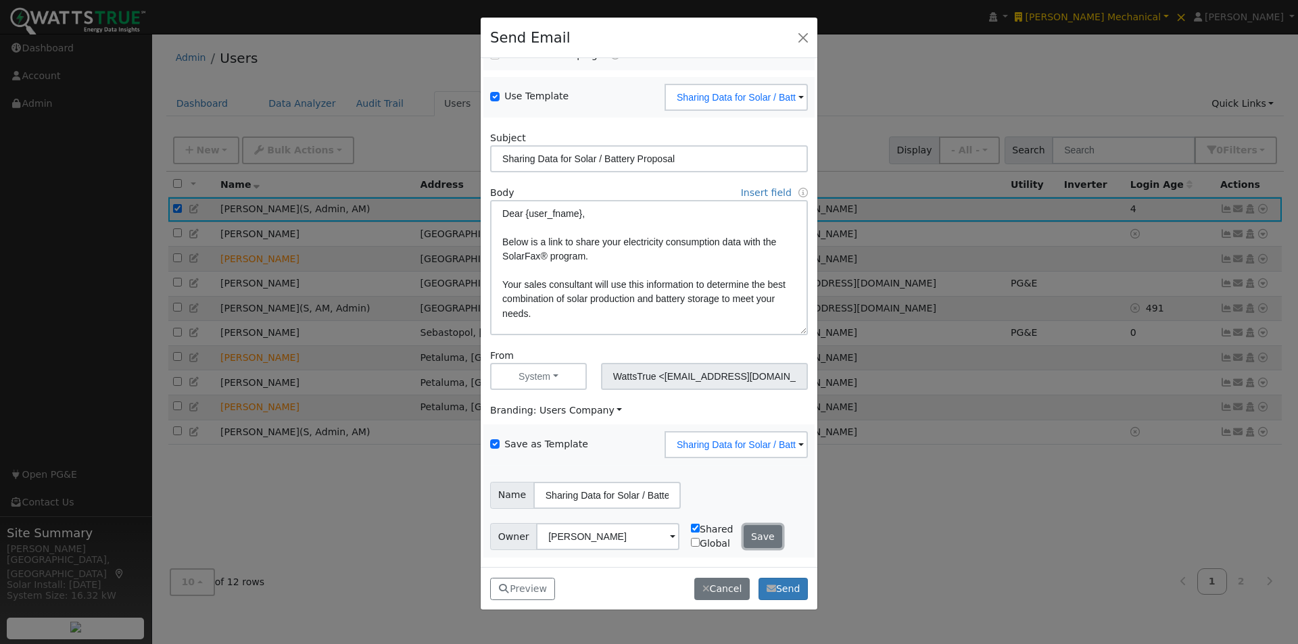
click at [751, 536] on button "Save" at bounding box center [763, 536] width 39 height 23
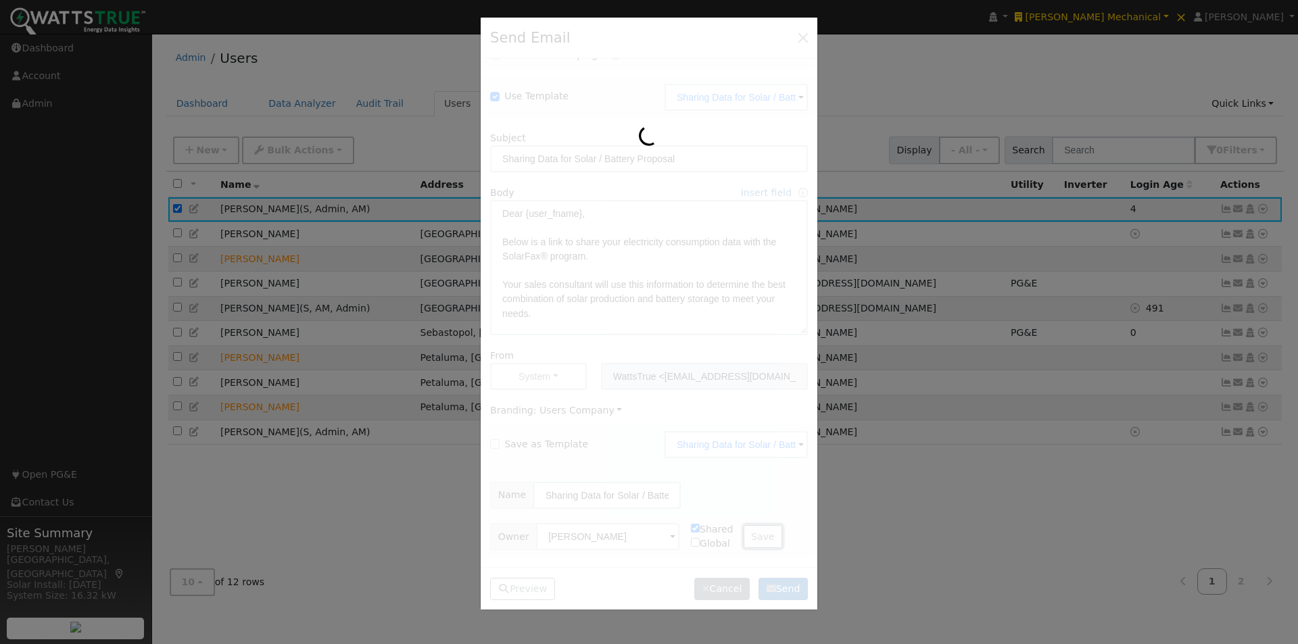
checkbox input "false"
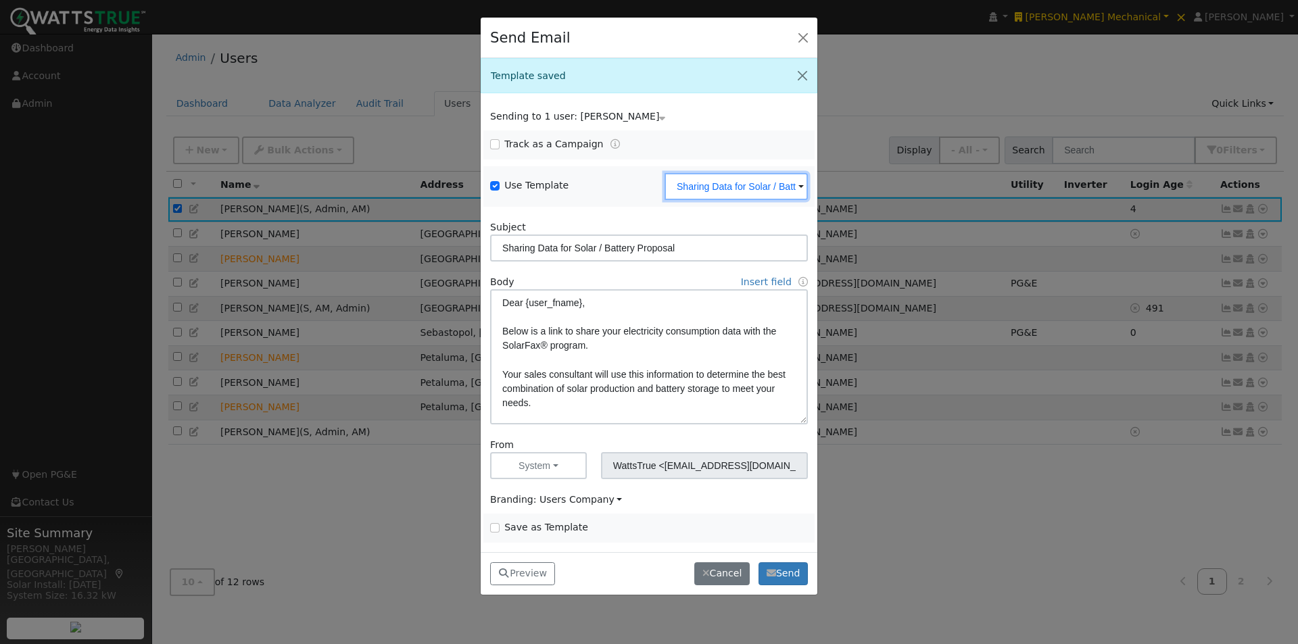
click at [762, 191] on input "Sharing Data for Solar / Battery Proposal" at bounding box center [736, 186] width 143 height 27
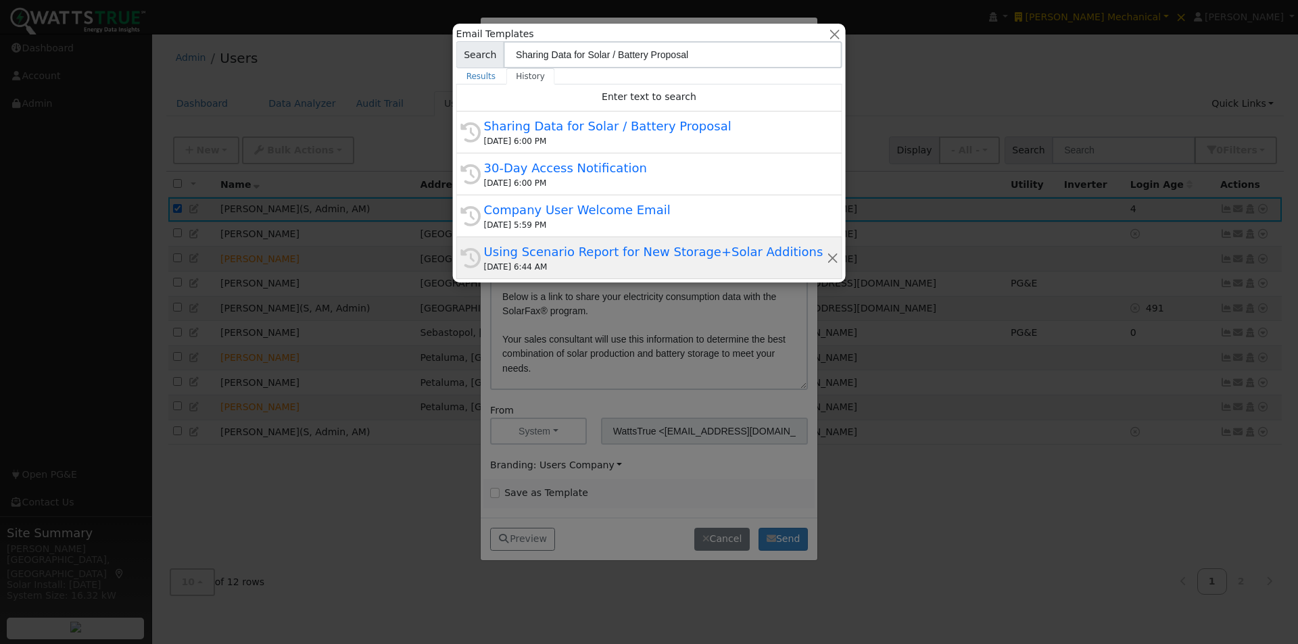
click at [580, 250] on div "Using Scenario Report for New Storage+Solar Additions" at bounding box center [655, 252] width 342 height 18
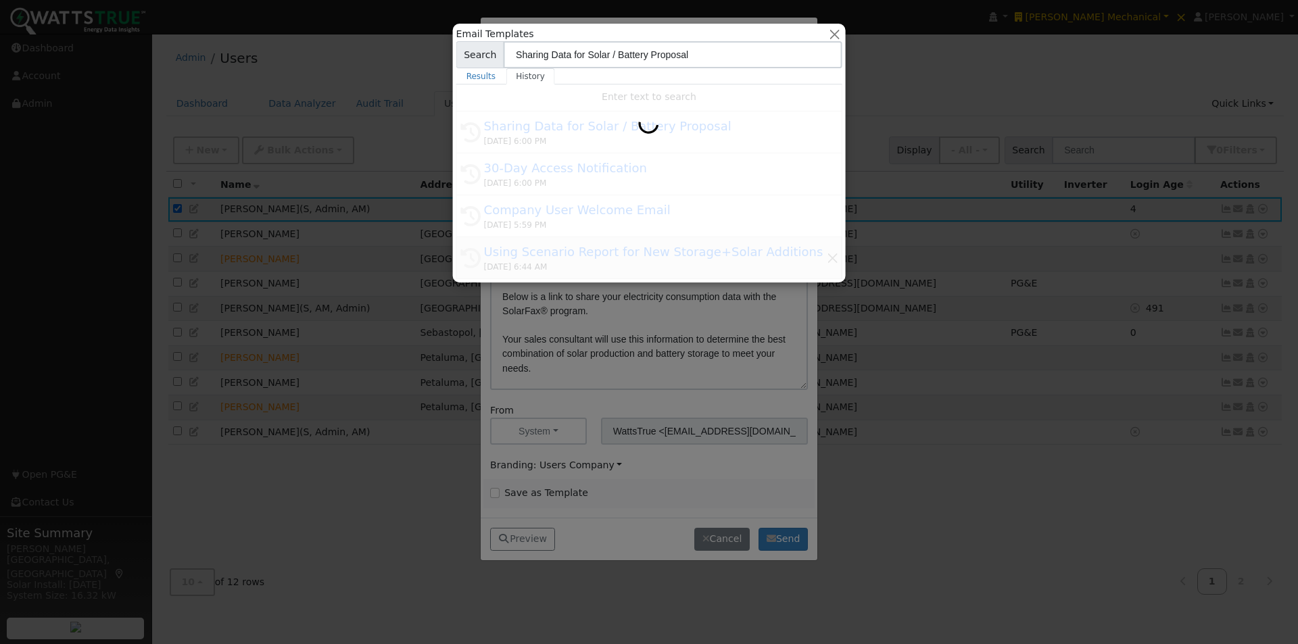
type input "Using Scenario Report for New Storage+Solar Additions"
type textarea "Dear {user_fname}, Writing to let you know we have a new training video in our …"
type input "[PERSON_NAME] <[PERSON_NAME][EMAIL_ADDRESS][DOMAIN_NAME]>"
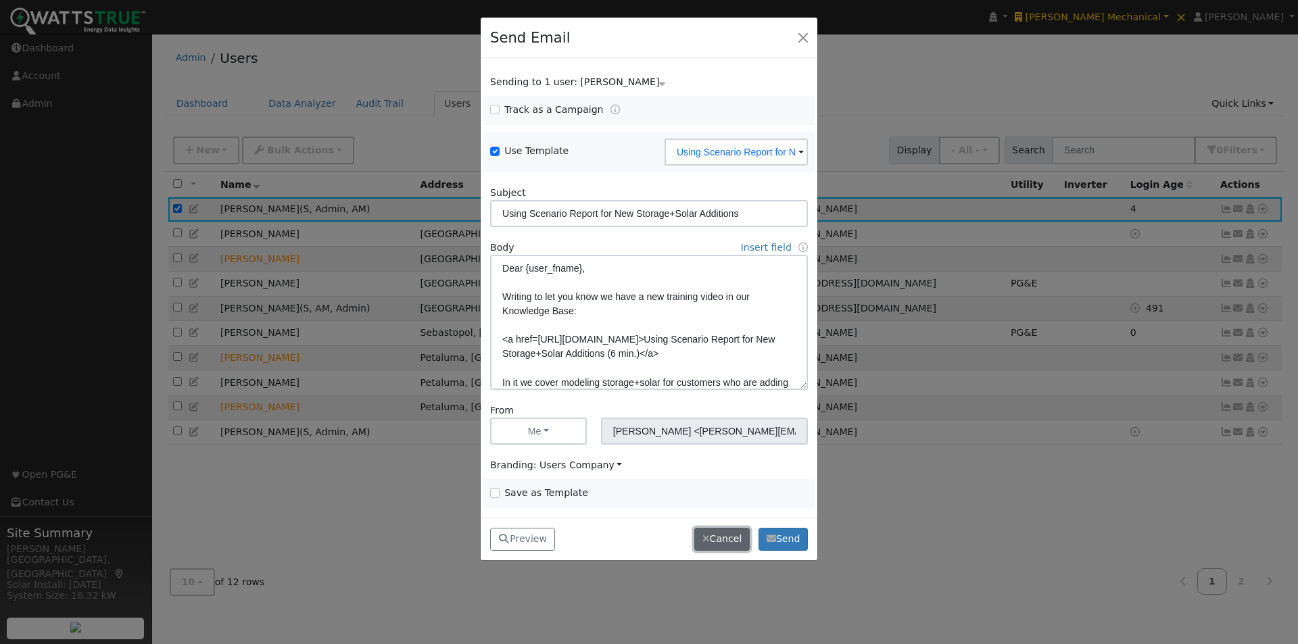
click at [722, 539] on button "Cancel" at bounding box center [721, 539] width 55 height 23
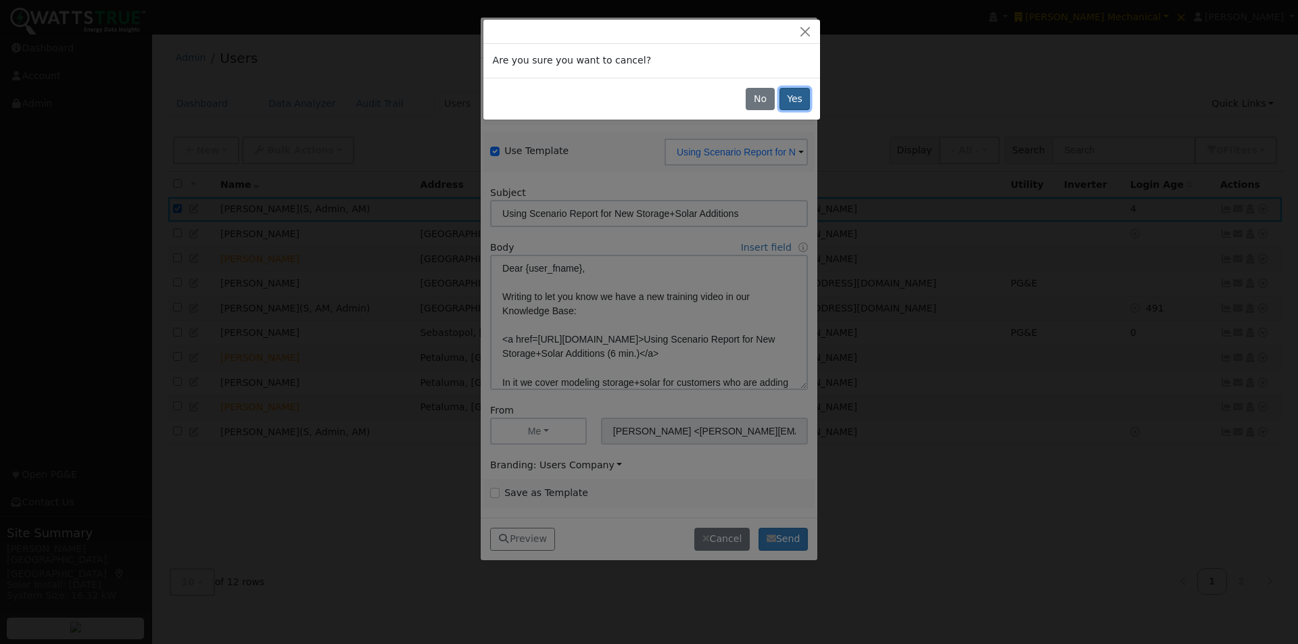
click at [796, 101] on button "Yes" at bounding box center [795, 99] width 31 height 23
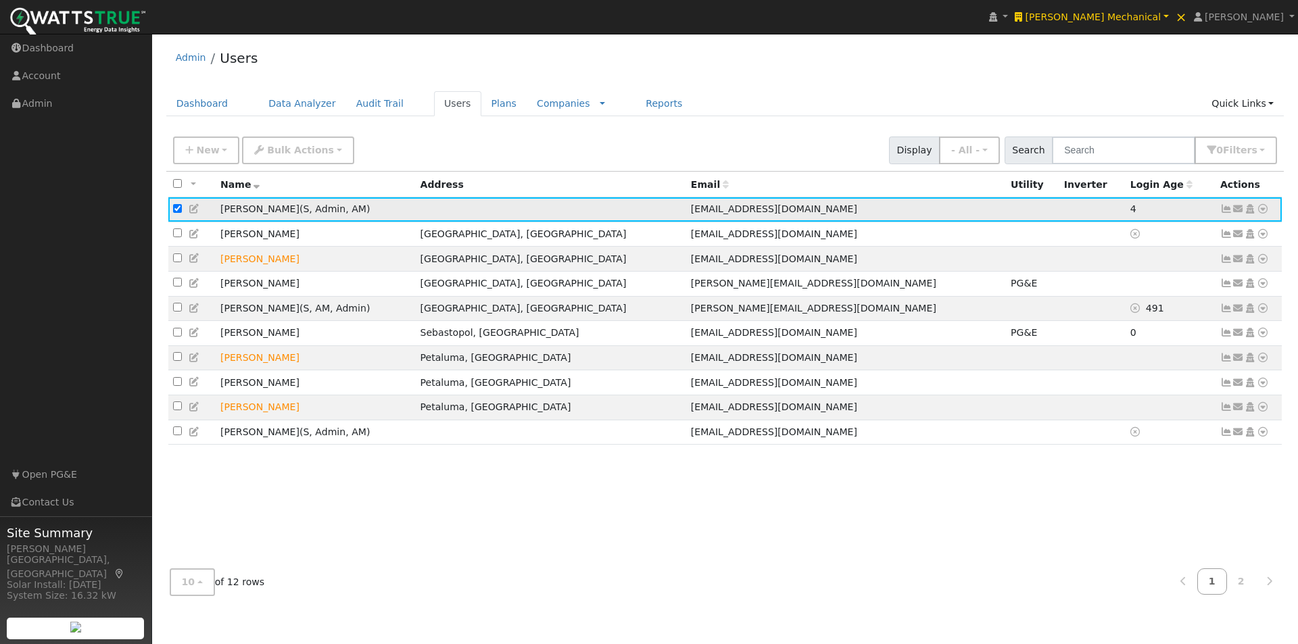
click at [179, 207] on input "checkbox" at bounding box center [177, 208] width 9 height 9
checkbox input "false"
click at [537, 101] on link "Companies" at bounding box center [563, 103] width 53 height 11
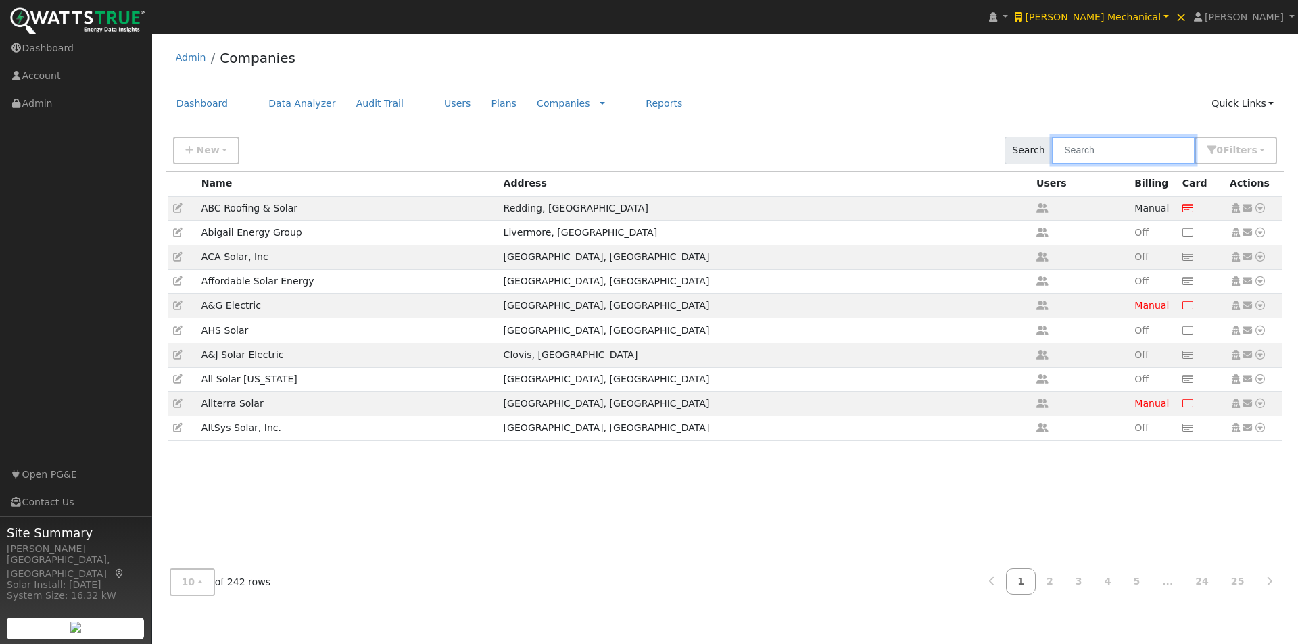
click at [1114, 155] on input "text" at bounding box center [1123, 151] width 143 height 28
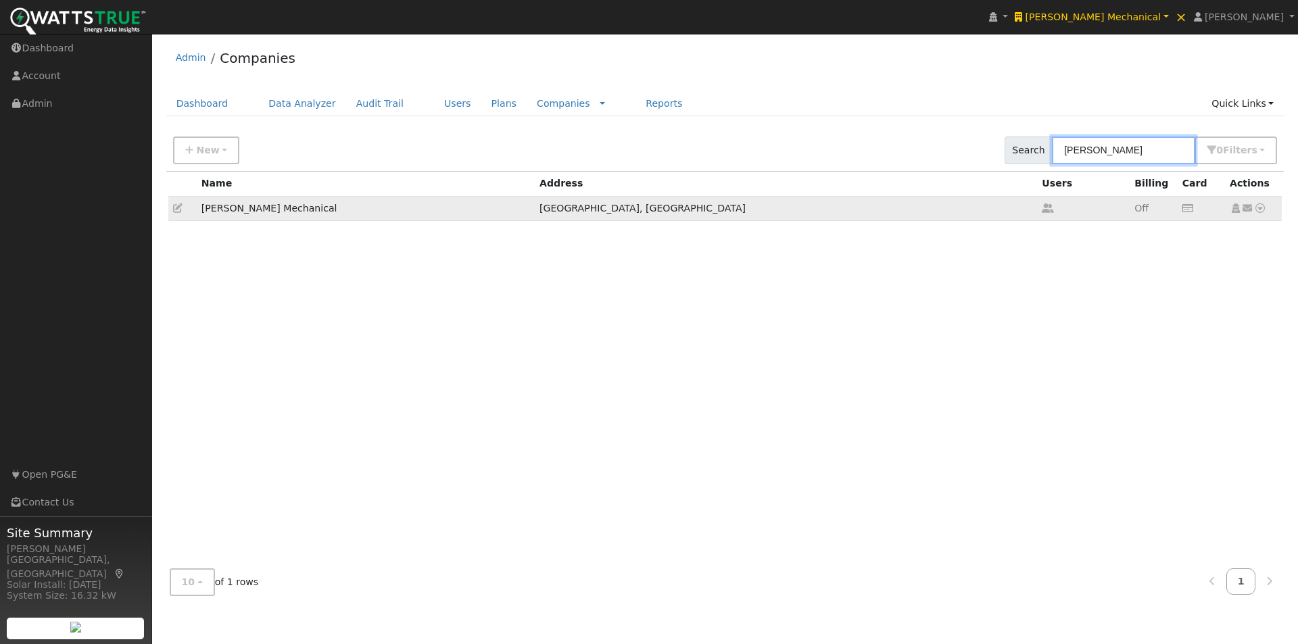
type input "henry"
click at [176, 208] on icon at bounding box center [177, 208] width 9 height 9
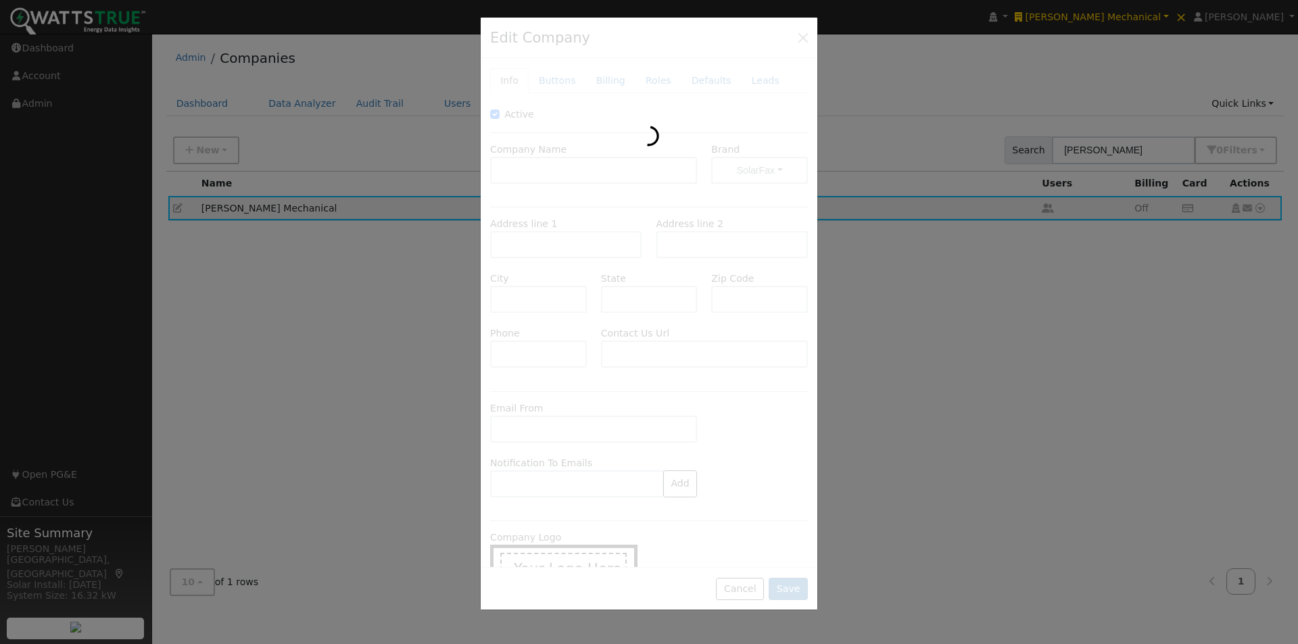
type input "[PERSON_NAME] Mechanical"
type input "7656 Bell Road"
type input "Windsor"
type input "CA"
type input "95492"
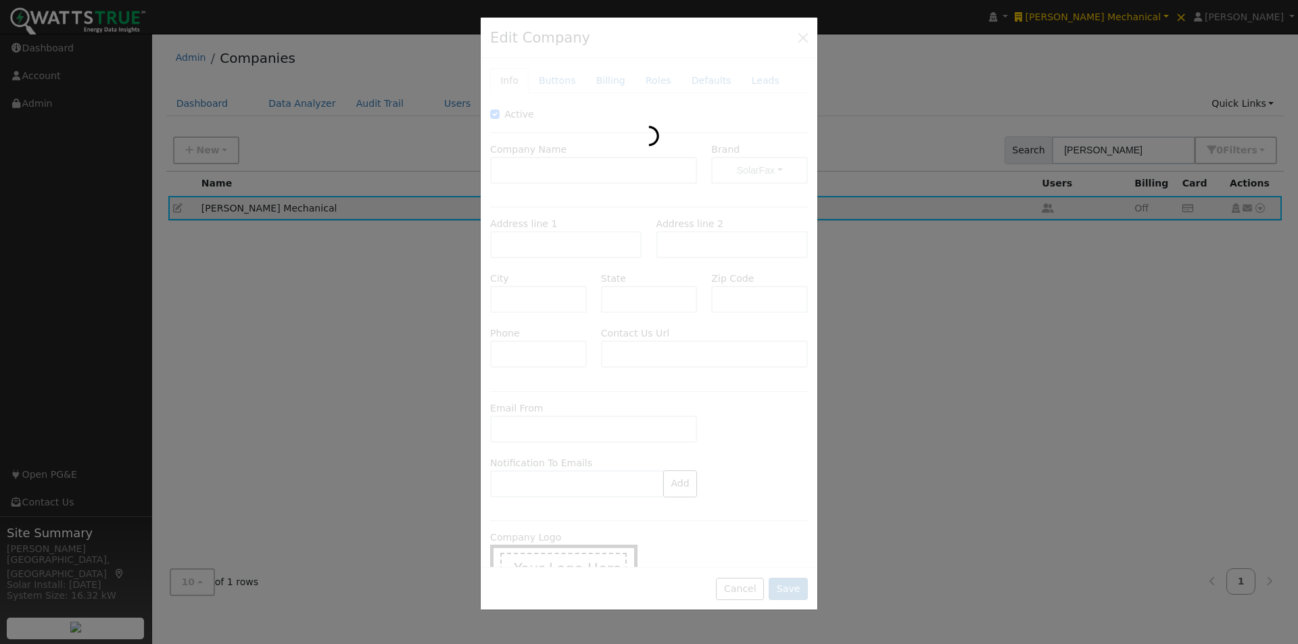
type input "707-840-5054"
type input "https://try.henrymechanical.com/"
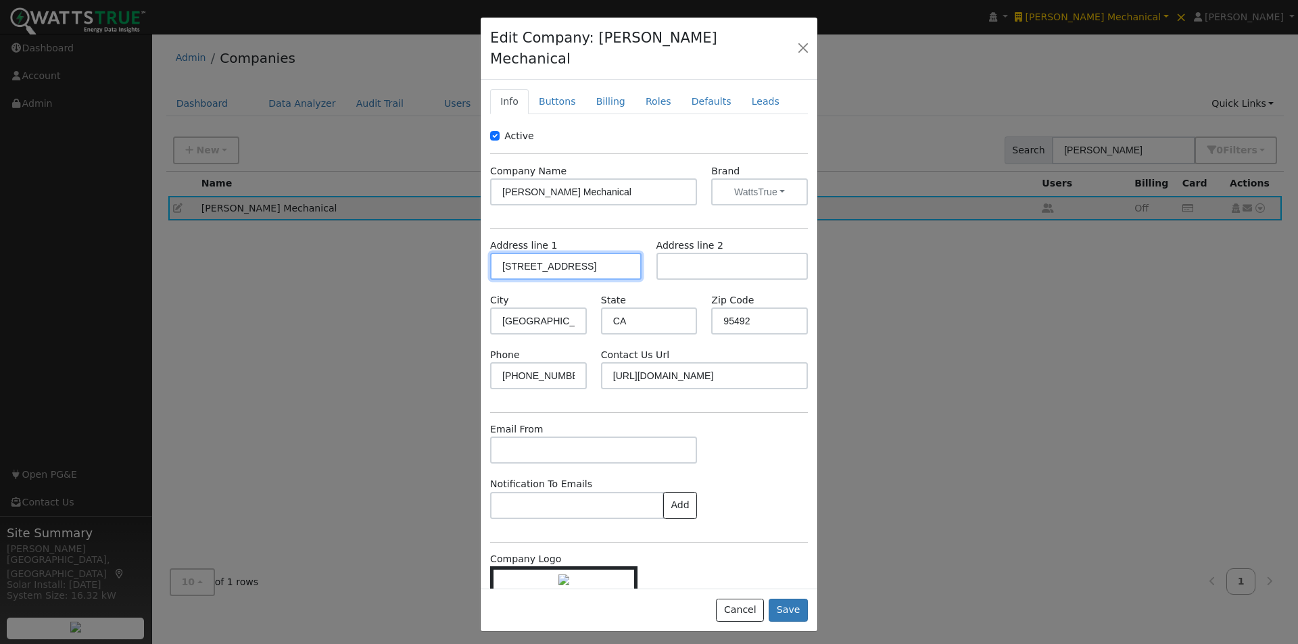
drag, startPoint x: 600, startPoint y: 237, endPoint x: 437, endPoint y: 240, distance: 163.0
click at [437, 240] on div "Edit Company: Henry Mechanical Info Buttons Billing Roles Defaults Leads Active…" at bounding box center [649, 322] width 1298 height 644
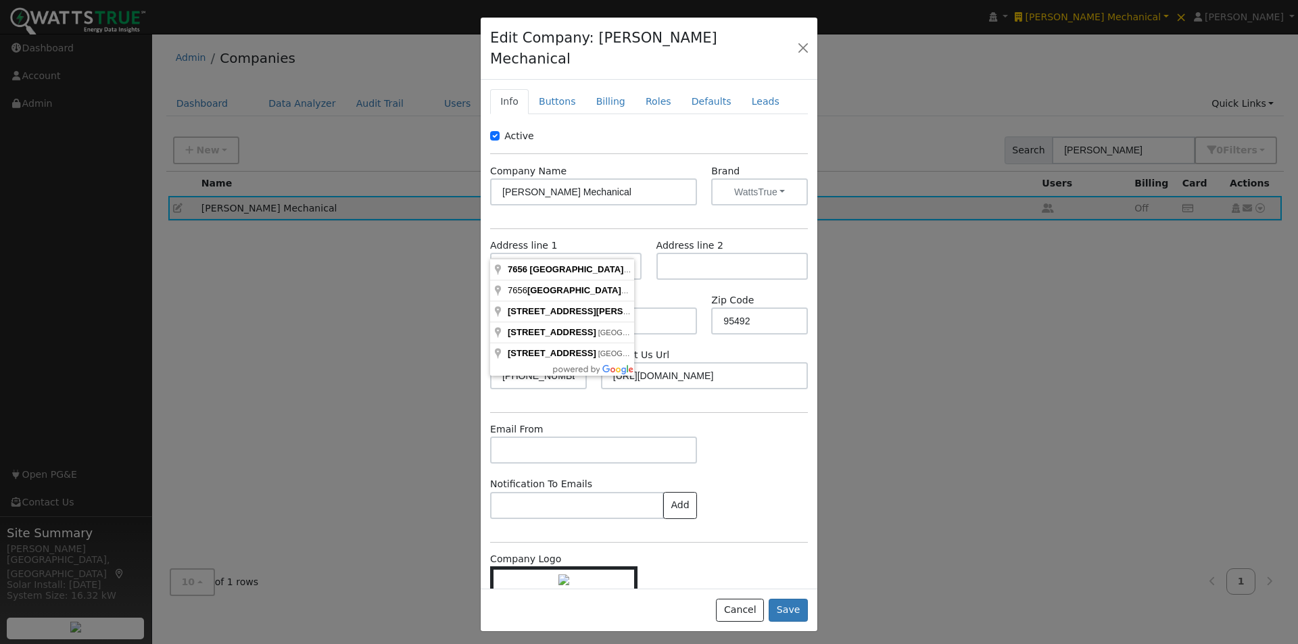
drag, startPoint x: 714, startPoint y: 436, endPoint x: 694, endPoint y: 415, distance: 29.2
click at [713, 436] on div "Email From" at bounding box center [649, 450] width 332 height 55
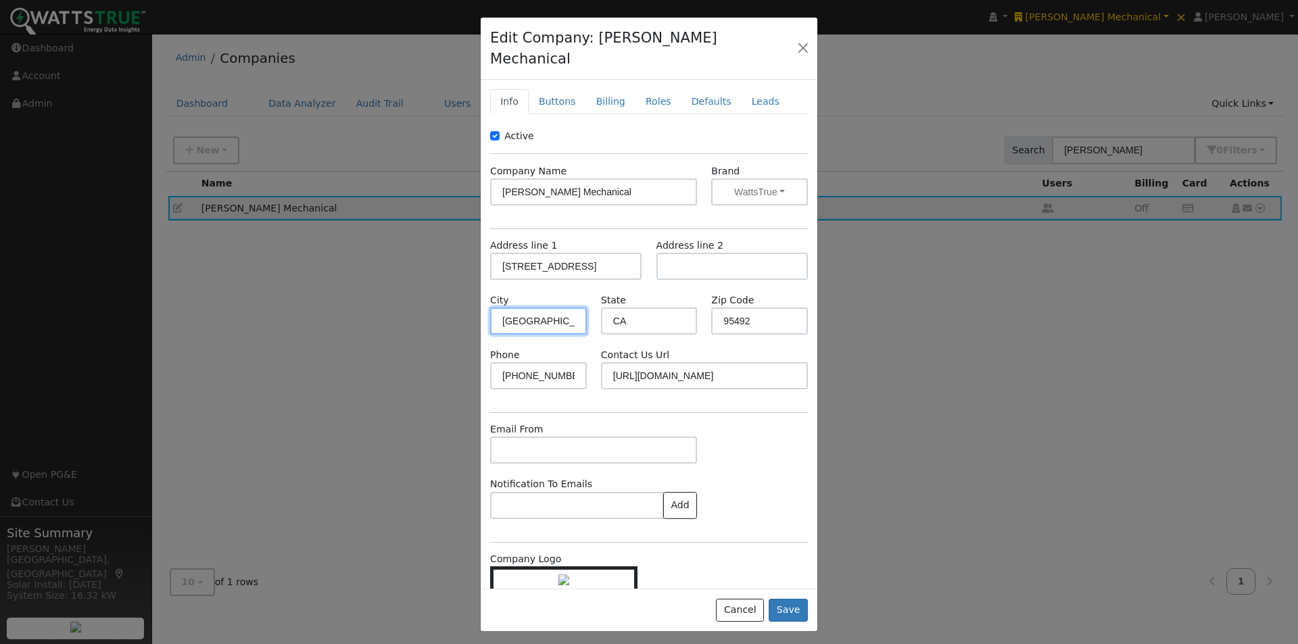
drag, startPoint x: 548, startPoint y: 297, endPoint x: 468, endPoint y: 299, distance: 79.8
click at [468, 299] on div "Edit Company: Henry Mechanical Info Buttons Billing Roles Defaults Leads Active…" at bounding box center [649, 322] width 1298 height 644
drag, startPoint x: 766, startPoint y: 301, endPoint x: 701, endPoint y: 296, distance: 65.8
click at [705, 296] on div "Zip Code 95492" at bounding box center [760, 313] width 111 height 41
click at [743, 599] on button "Cancel" at bounding box center [740, 610] width 48 height 23
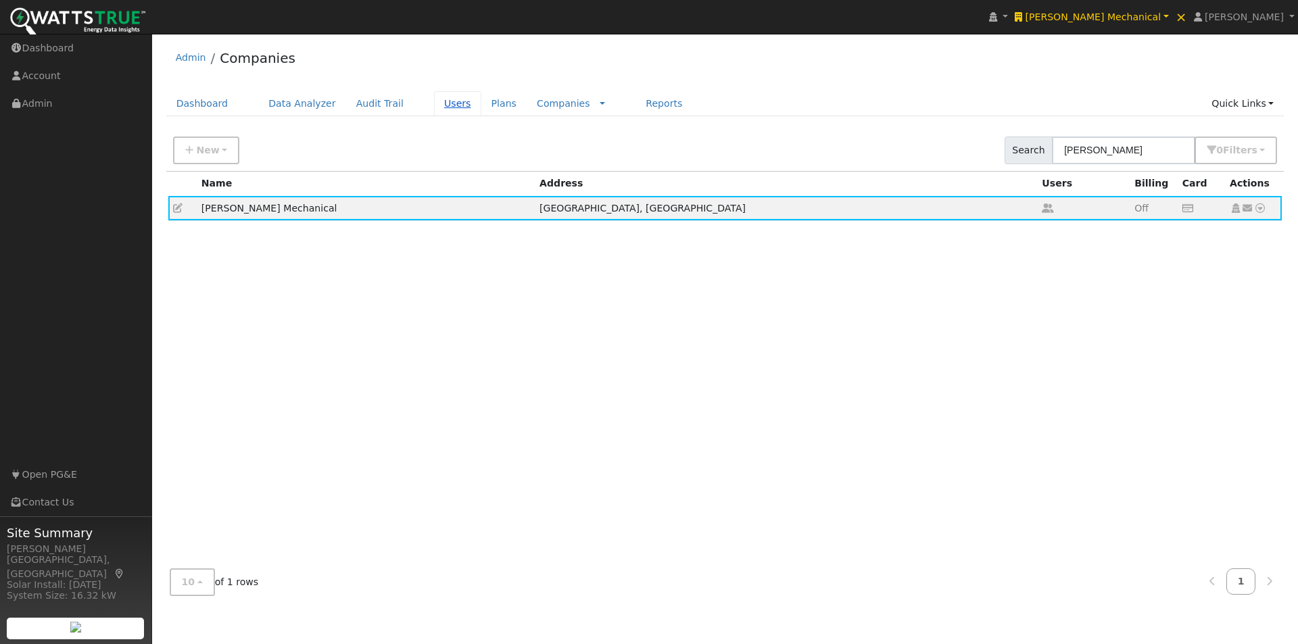
click at [435, 103] on link "Users" at bounding box center [457, 103] width 47 height 25
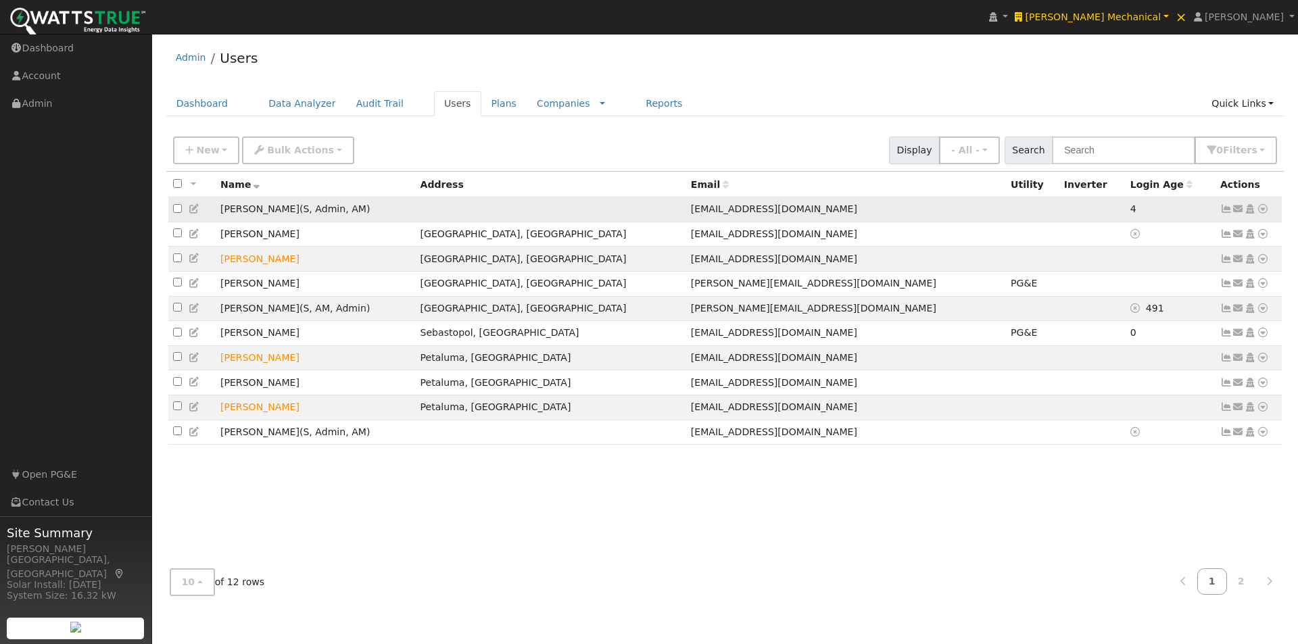
click at [196, 209] on icon at bounding box center [195, 208] width 12 height 9
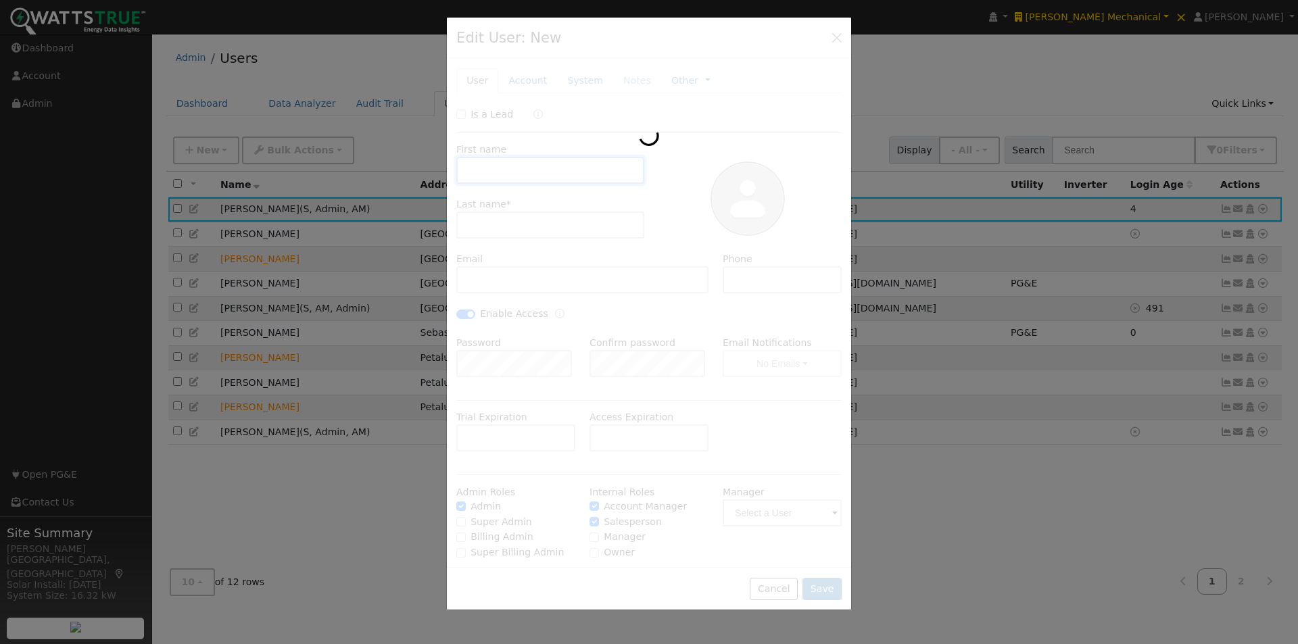
type input "[PERSON_NAME]"
type input "[EMAIL_ADDRESS][DOMAIN_NAME]"
checkbox input "true"
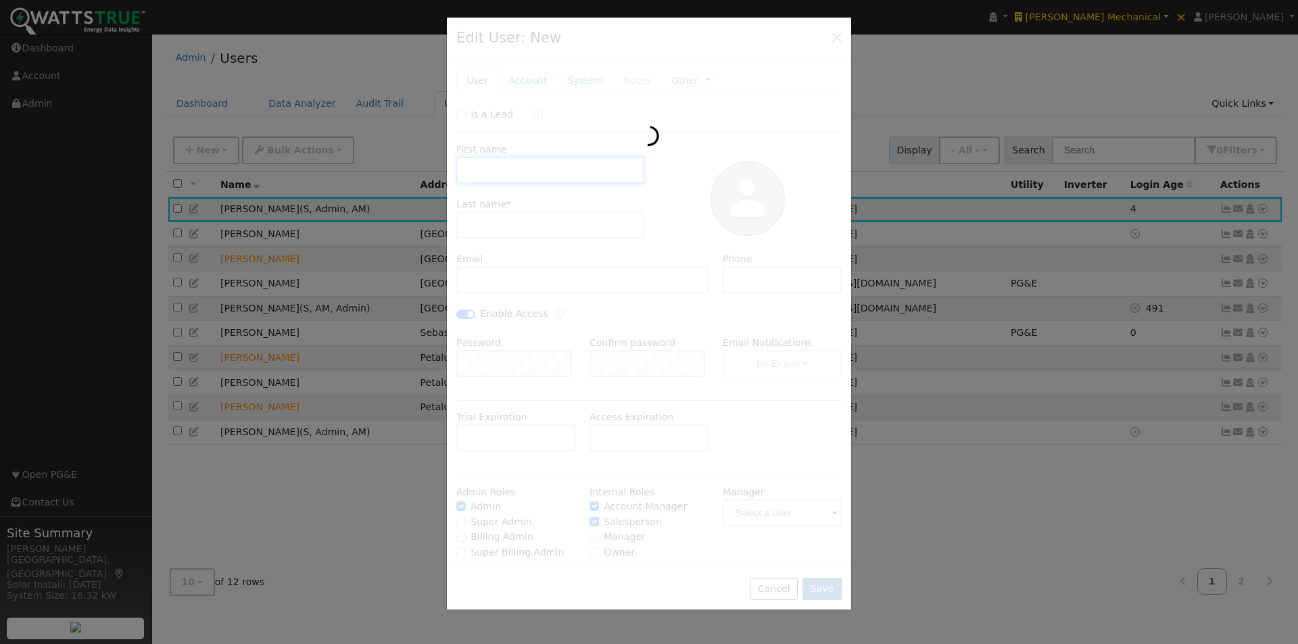
checkbox input "true"
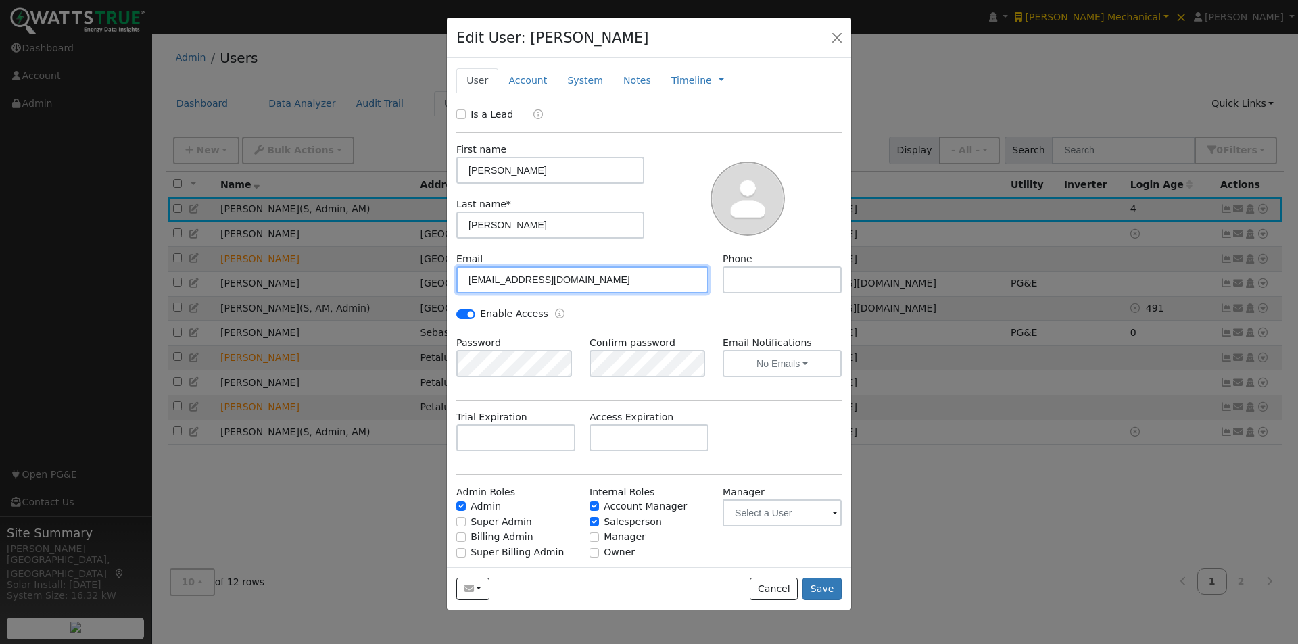
drag, startPoint x: 586, startPoint y: 277, endPoint x: 453, endPoint y: 283, distance: 132.7
click at [435, 281] on div "Edit User: [PERSON_NAME] Default Account Default Account Primary Account New Ac…" at bounding box center [649, 322] width 1298 height 644
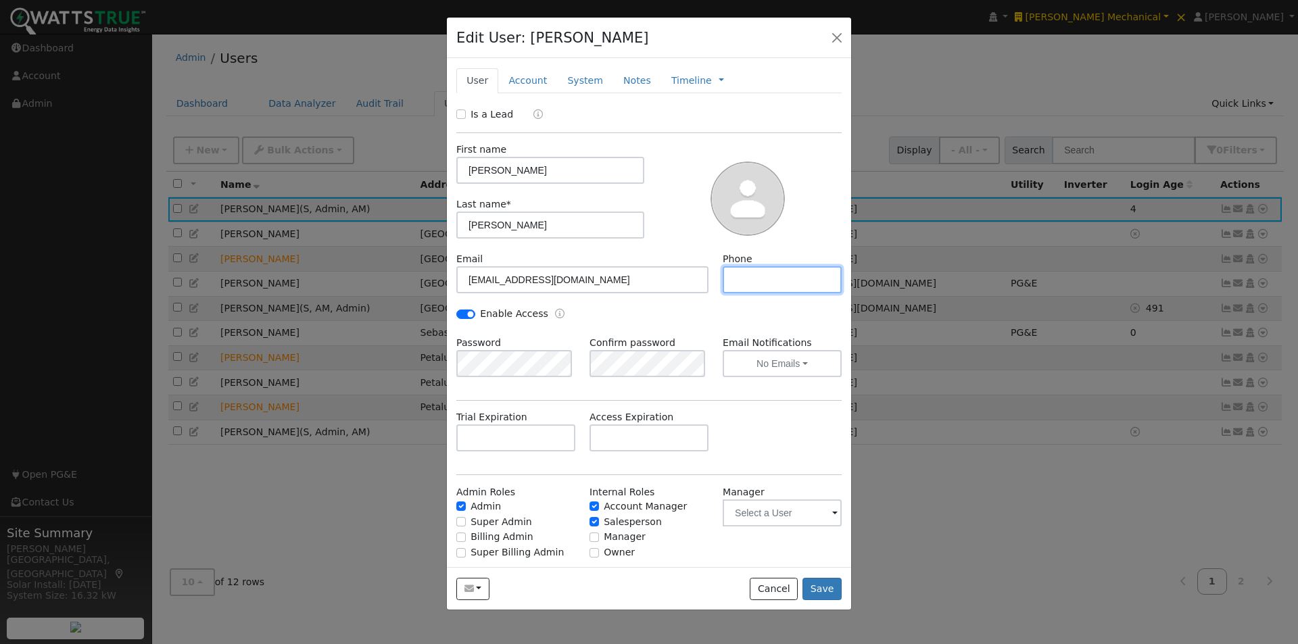
click at [774, 279] on input "text" at bounding box center [782, 279] width 119 height 27
click at [774, 291] on input "text" at bounding box center [782, 279] width 119 height 27
type input "[PHONE_NUMBER]"
click at [818, 587] on button "Save" at bounding box center [822, 589] width 39 height 23
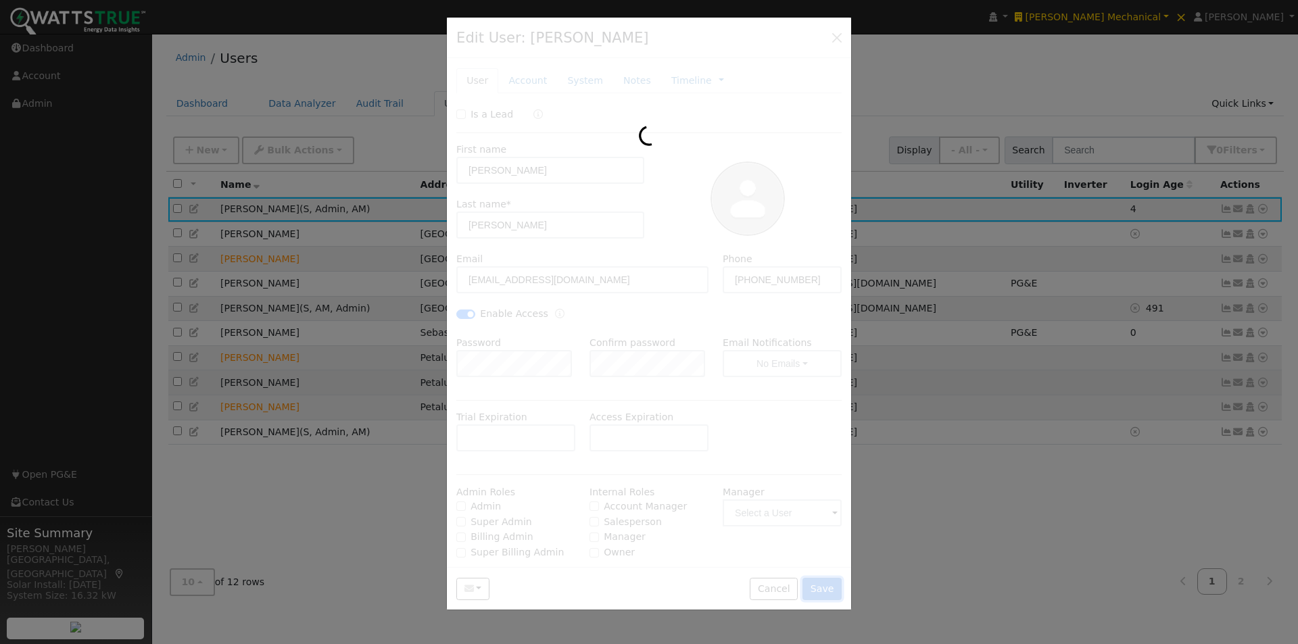
checkbox input "false"
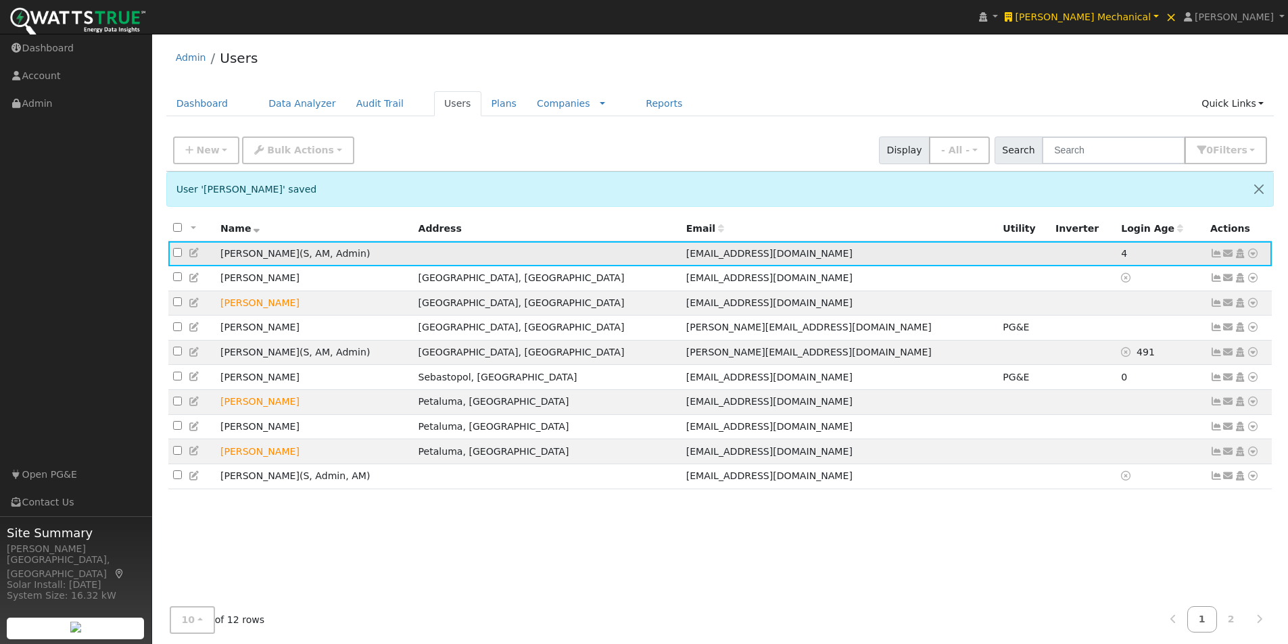
click at [192, 253] on icon at bounding box center [195, 252] width 12 height 9
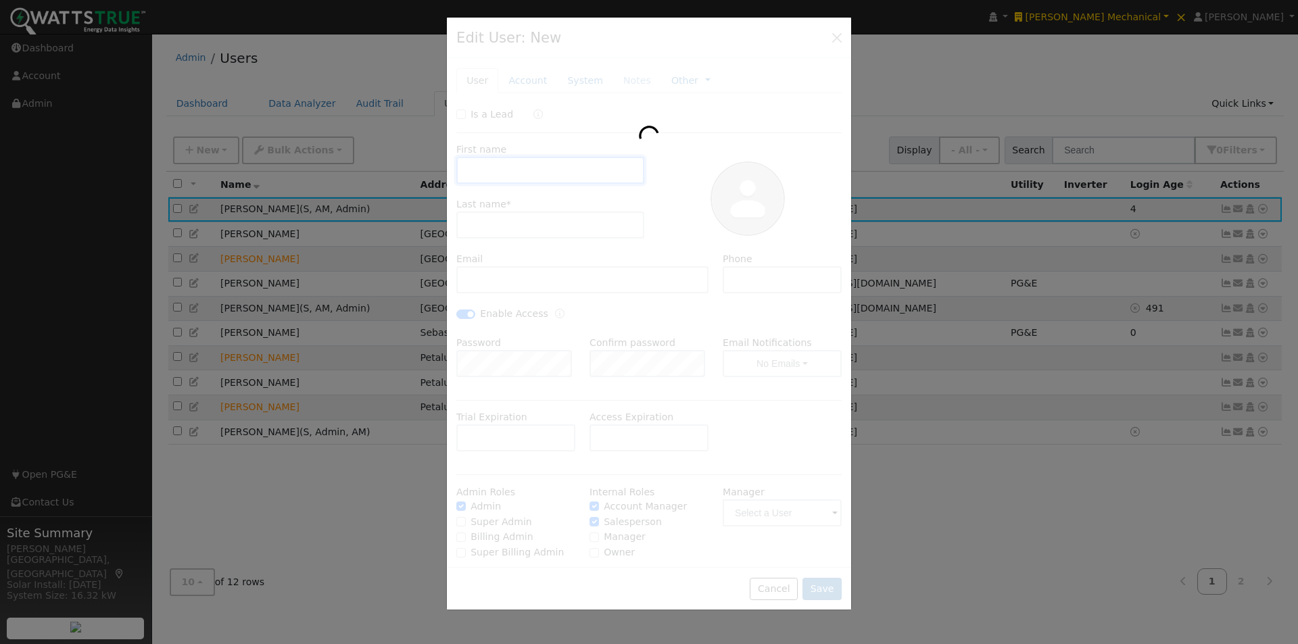
type input "[PERSON_NAME]"
type input "[EMAIL_ADDRESS][DOMAIN_NAME]"
type input "[PHONE_NUMBER]"
checkbox input "true"
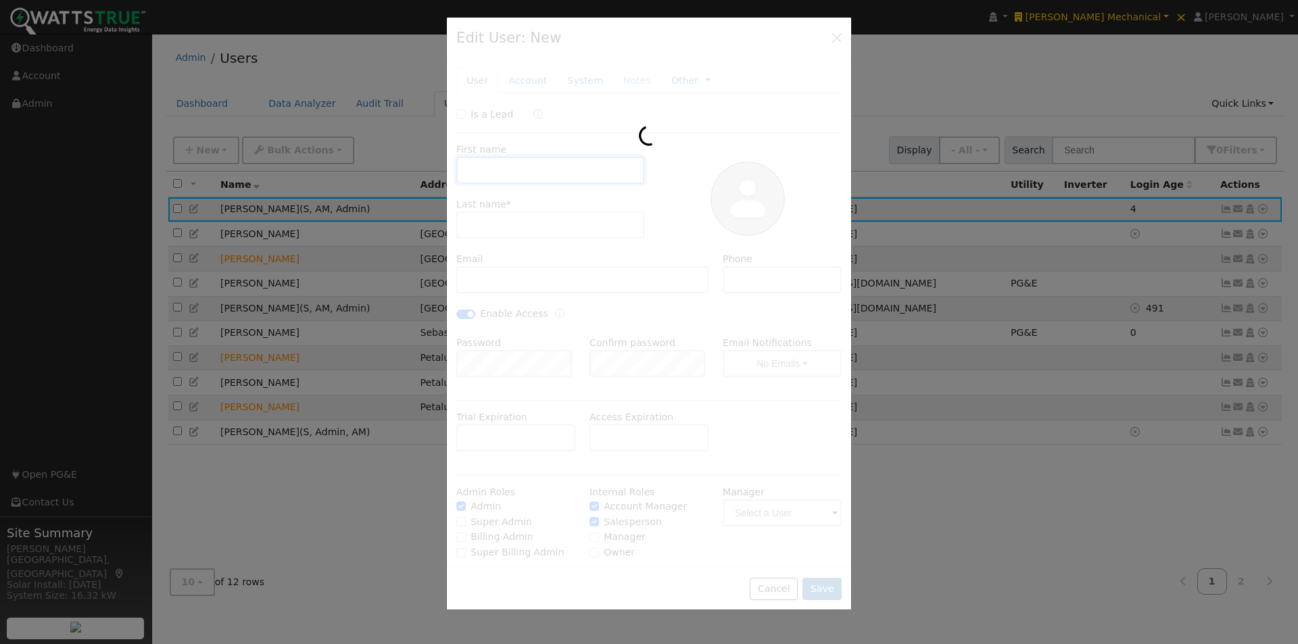
checkbox input "true"
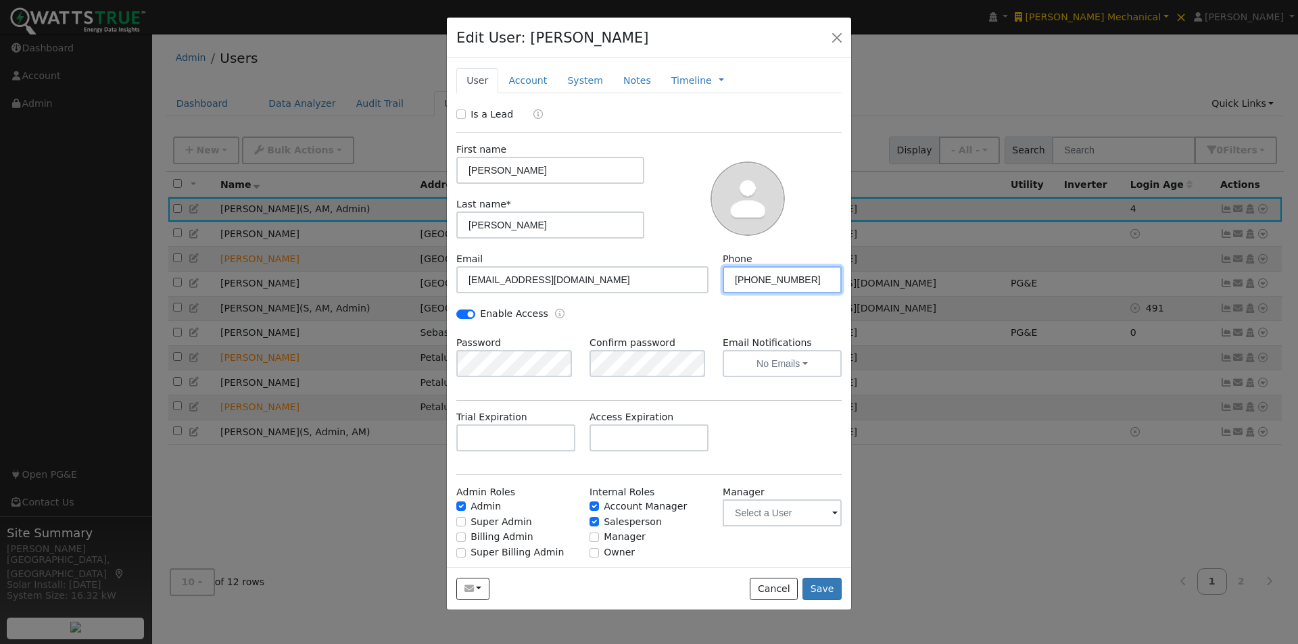
drag, startPoint x: 809, startPoint y: 280, endPoint x: 685, endPoint y: 278, distance: 123.8
click at [685, 278] on div "Email [EMAIL_ADDRESS][DOMAIN_NAME] Phone [PHONE_NUMBER]" at bounding box center [650, 279] width 400 height 55
click at [784, 588] on button "Cancel" at bounding box center [774, 589] width 48 height 23
